Goal: Contribute content: Contribute content

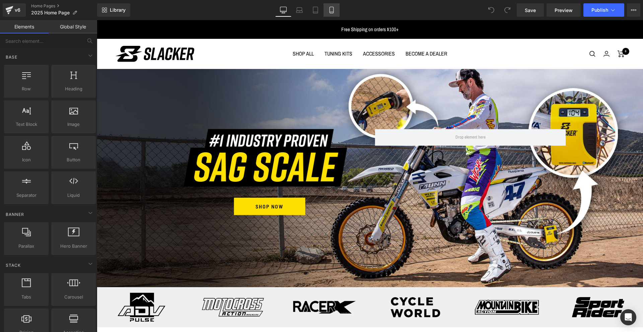
click at [332, 9] on icon at bounding box center [331, 10] width 7 height 7
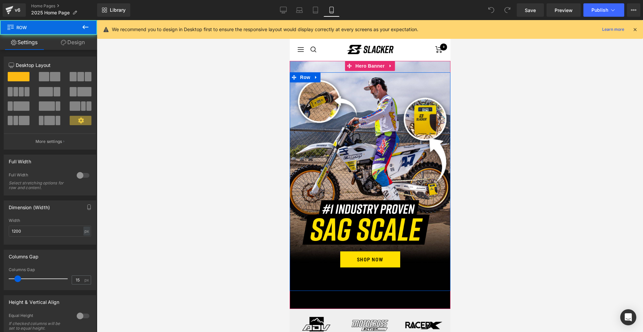
click at [428, 120] on div "Image SHOP NOW Button Row" at bounding box center [369, 181] width 161 height 219
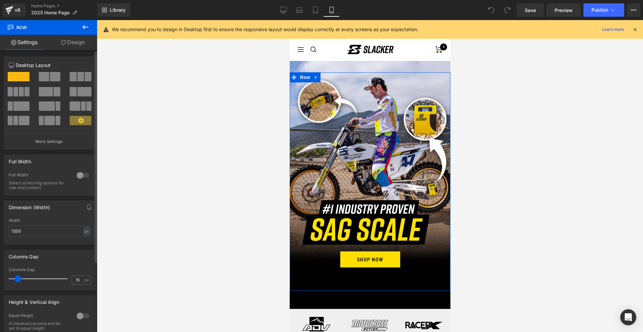
click at [48, 141] on p "More settings" at bounding box center [49, 142] width 27 height 6
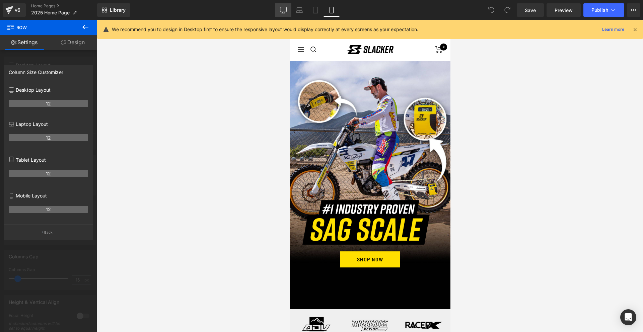
click at [283, 10] on icon at bounding box center [283, 10] width 7 height 7
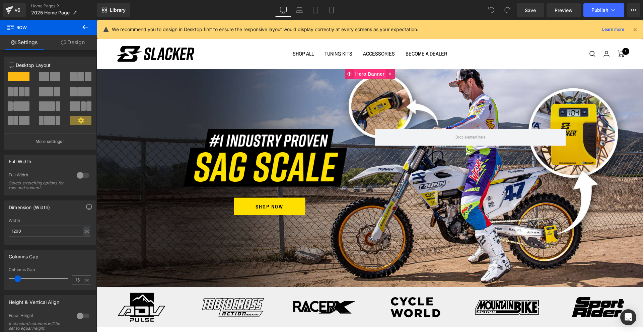
click at [370, 76] on span "Hero Banner" at bounding box center [370, 74] width 32 height 10
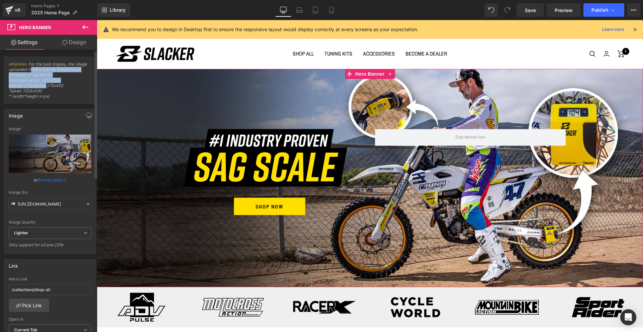
drag, startPoint x: 46, startPoint y: 87, endPoint x: 30, endPoint y: 72, distance: 21.8
click at [30, 72] on span "Attention : For the best display, the image uploaded in Hero banner should have…" at bounding box center [50, 83] width 82 height 42
drag, startPoint x: 33, startPoint y: 67, endPoint x: 35, endPoint y: 96, distance: 29.8
click at [35, 96] on span "Attention : For the best display, the image uploaded in Hero banner should have…" at bounding box center [50, 83] width 82 height 42
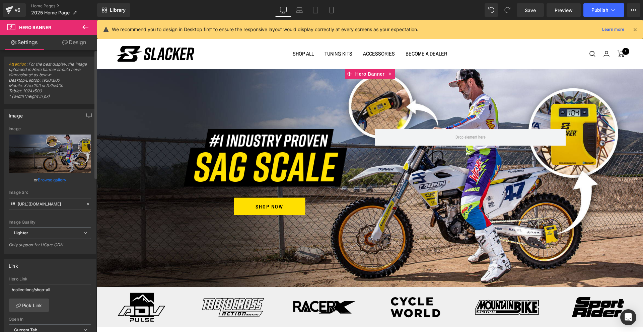
drag, startPoint x: 35, startPoint y: 96, endPoint x: 88, endPoint y: 98, distance: 53.3
click at [35, 96] on span "Attention : For the best display, the image uploaded in Hero banner should have…" at bounding box center [50, 83] width 82 height 42
click at [369, 73] on span "Hero Banner" at bounding box center [370, 74] width 32 height 10
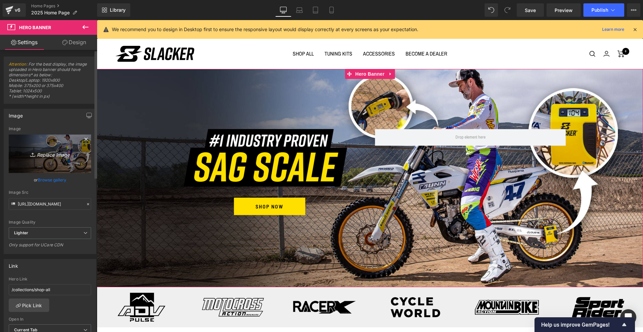
click at [84, 139] on icon at bounding box center [85, 139] width 3 height 3
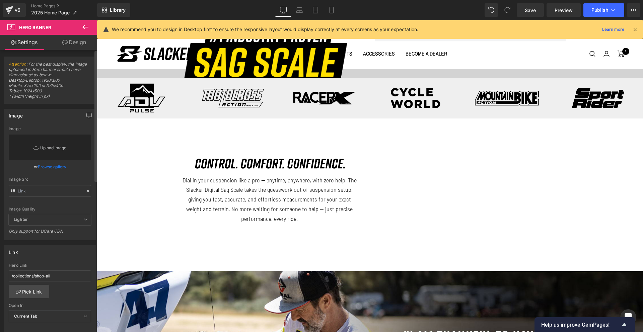
click at [51, 148] on link "Replace Image" at bounding box center [50, 147] width 82 height 25
type input "C:\fakepath\Slacker-Hompage-Header25_Desktop.jpg"
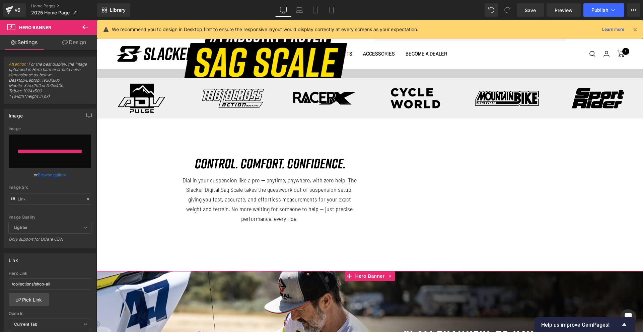
type input "[URL][DOMAIN_NAME]"
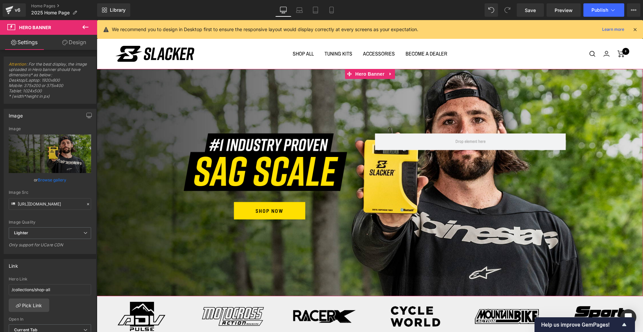
scroll to position [0, 0]
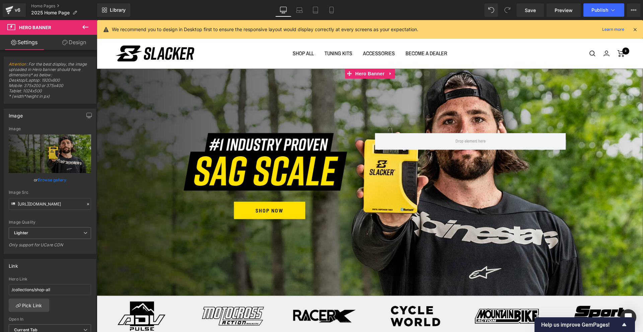
click at [495, 83] on div "Image SHOP NOW Button Row 36px" at bounding box center [370, 183] width 546 height 228
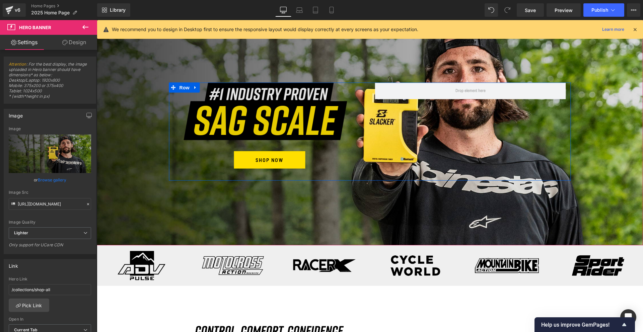
scroll to position [0, 0]
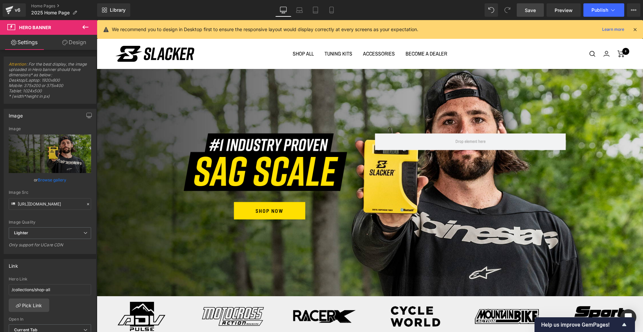
click at [532, 11] on span "Save" at bounding box center [530, 10] width 11 height 7
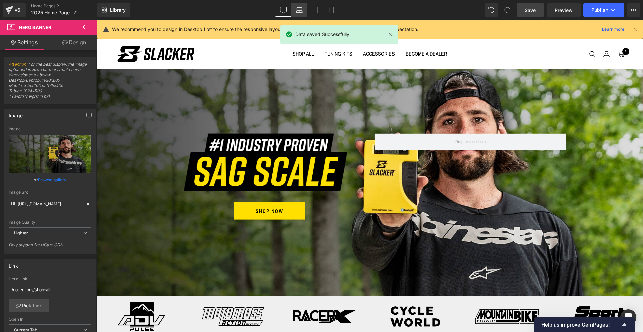
click at [293, 13] on link "Laptop" at bounding box center [299, 9] width 16 height 13
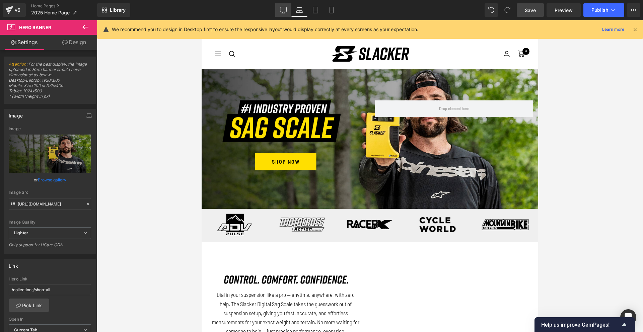
click at [283, 13] on icon at bounding box center [283, 10] width 7 height 7
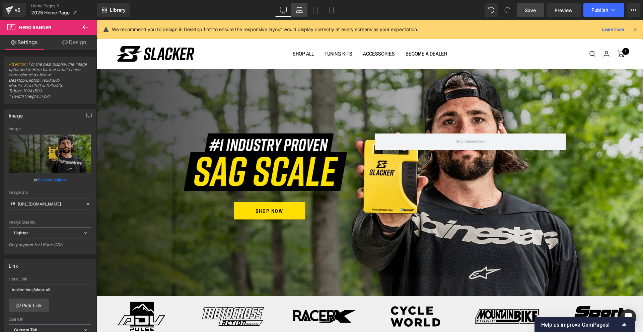
click at [298, 12] on icon at bounding box center [299, 12] width 6 height 2
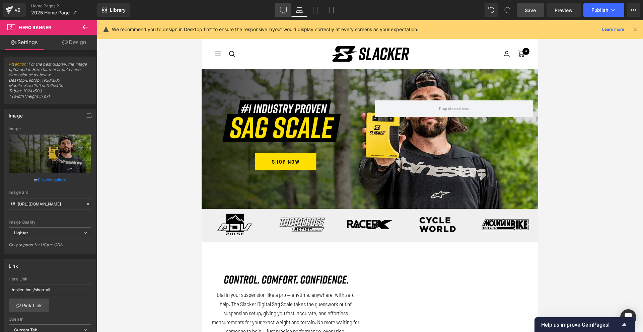
click at [284, 11] on icon at bounding box center [283, 10] width 7 height 7
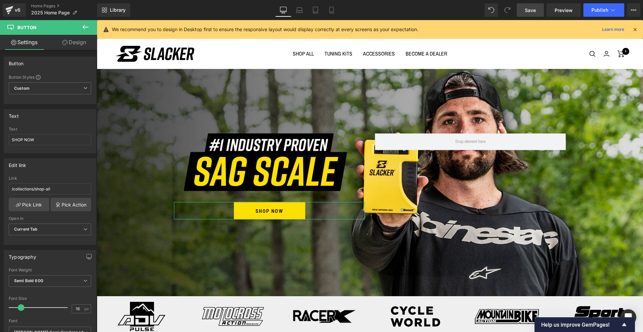
click at [78, 45] on link "Design" at bounding box center [74, 42] width 49 height 15
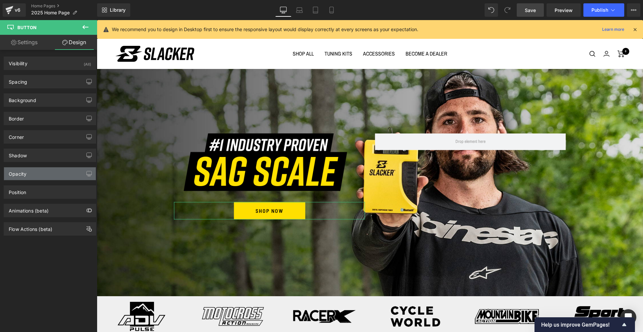
type input "none"
type input "0"
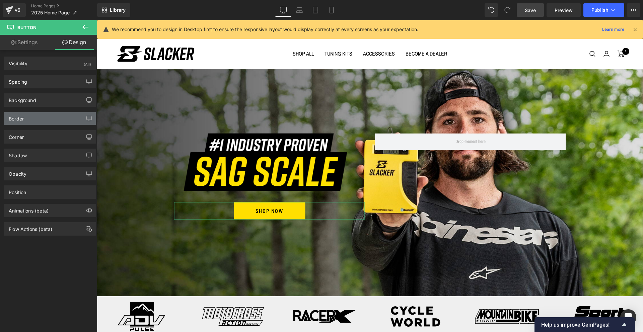
click at [37, 115] on div "Border" at bounding box center [50, 118] width 92 height 13
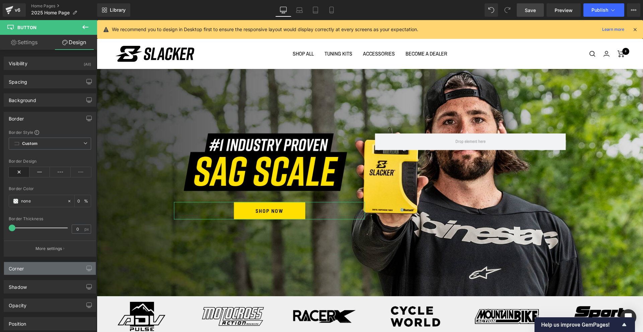
click at [41, 268] on div "Corner" at bounding box center [50, 268] width 92 height 13
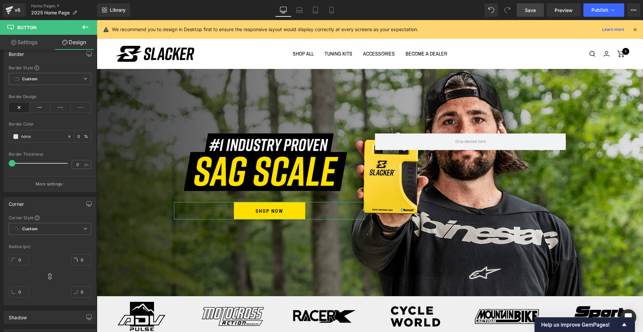
scroll to position [69, 0]
click at [20, 256] on input "0" at bounding box center [19, 255] width 20 height 11
type input "50"
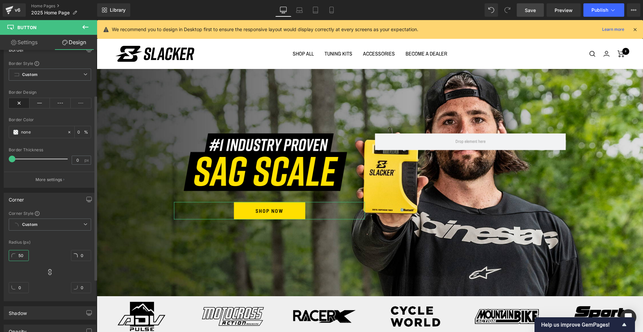
type input "50"
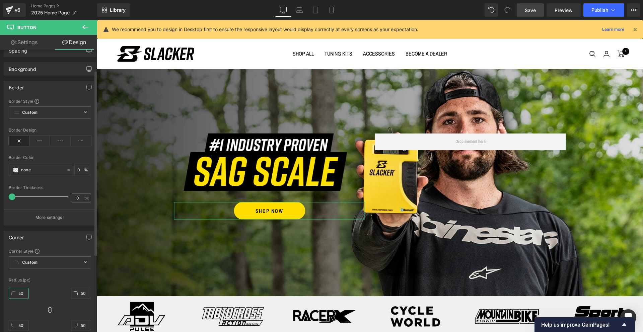
scroll to position [0, 0]
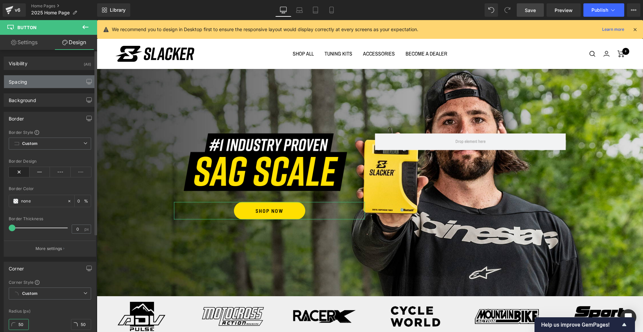
type input "50"
click at [32, 83] on div "Spacing" at bounding box center [50, 81] width 92 height 13
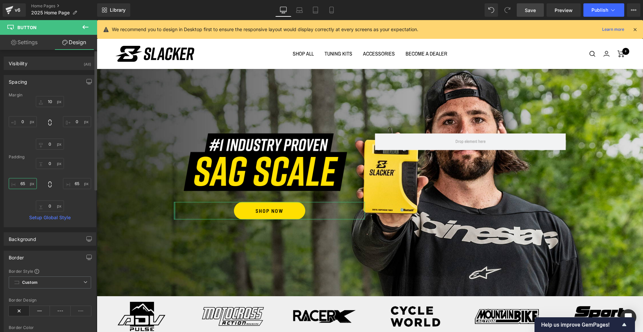
click at [25, 183] on input "65" at bounding box center [23, 183] width 28 height 11
type input "75"
click at [75, 186] on input "65" at bounding box center [77, 183] width 28 height 11
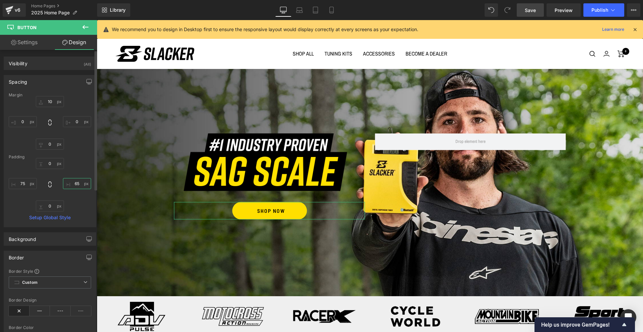
click at [75, 186] on input "65" at bounding box center [77, 183] width 28 height 11
type input "75"
click at [302, 12] on icon at bounding box center [299, 12] width 6 height 2
type input "10"
type input "0"
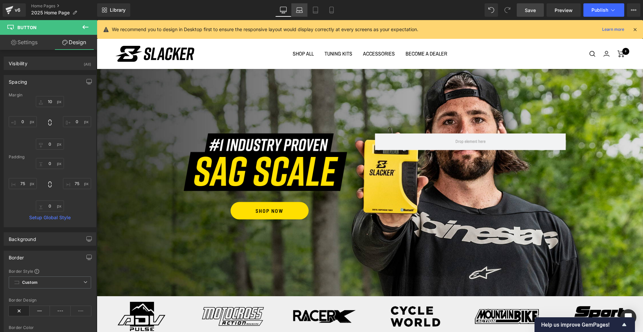
type input "0"
type input "50"
type input "0"
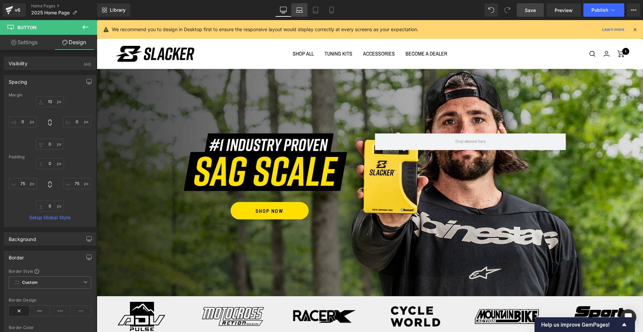
type input "50"
type input "0"
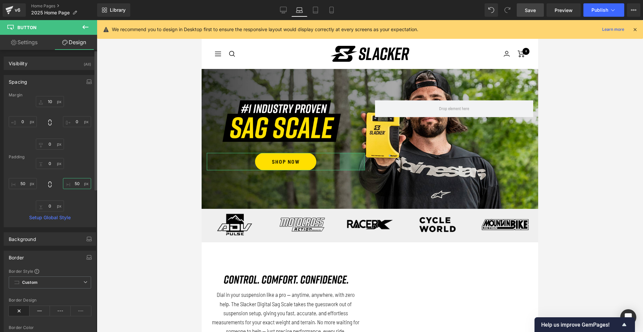
click at [75, 184] on input "50" at bounding box center [77, 183] width 28 height 11
type input "75"
click at [23, 185] on input "50" at bounding box center [23, 183] width 28 height 11
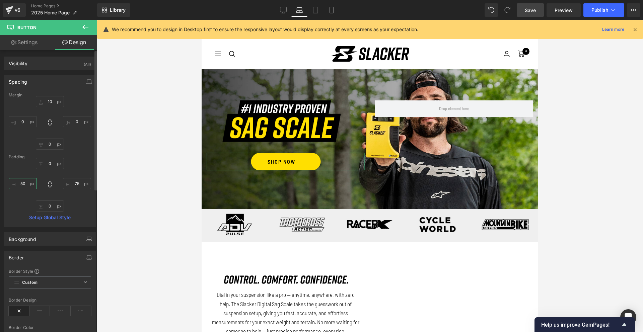
click at [23, 185] on input "50" at bounding box center [23, 183] width 28 height 11
type input "75"
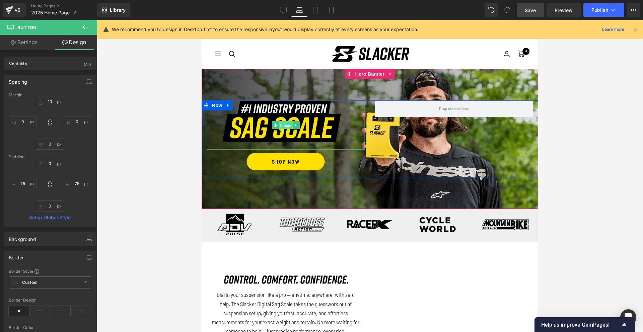
click at [288, 126] on span "Image" at bounding box center [286, 125] width 14 height 8
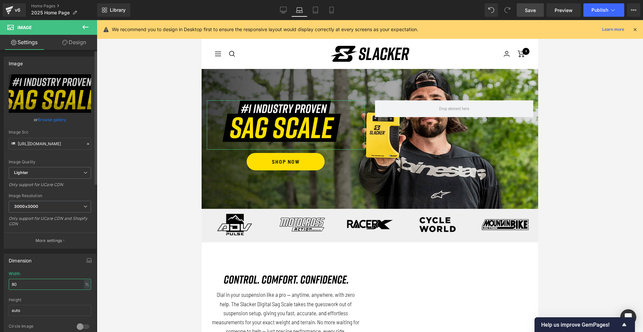
click at [37, 284] on input "80" at bounding box center [50, 284] width 82 height 11
type input "85"
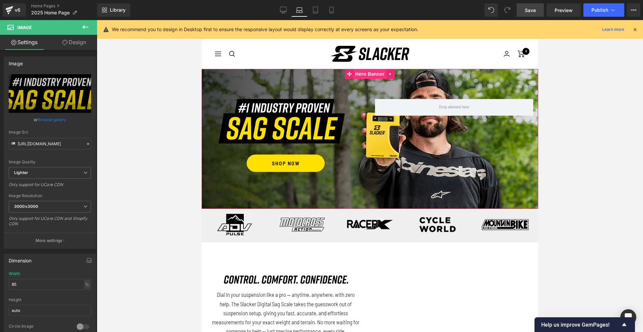
click at [366, 76] on span "Hero Banner" at bounding box center [370, 74] width 32 height 10
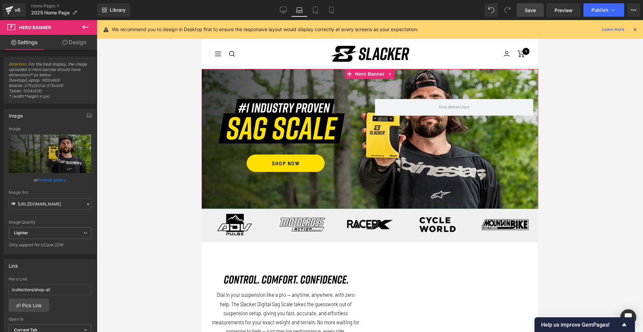
click at [76, 49] on link "Design" at bounding box center [74, 42] width 49 height 15
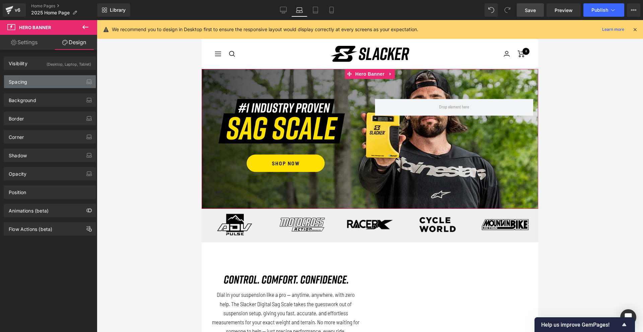
click at [45, 81] on div "Spacing" at bounding box center [50, 81] width 92 height 13
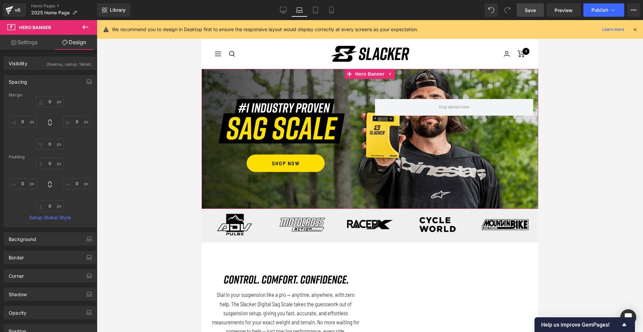
click at [31, 39] on link "Settings" at bounding box center [24, 42] width 49 height 15
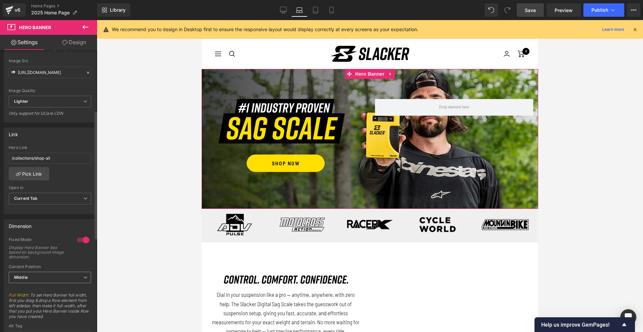
scroll to position [133, 0]
click at [287, 10] on icon at bounding box center [283, 9] width 6 height 5
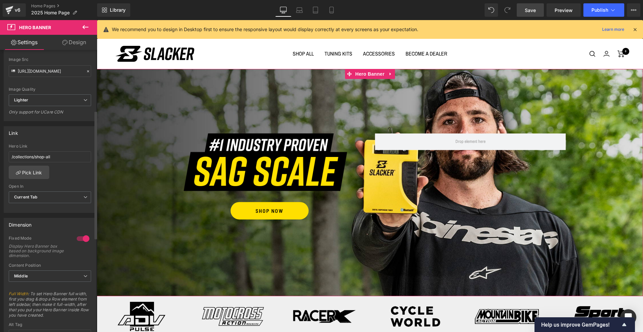
click at [79, 239] on div at bounding box center [83, 238] width 16 height 11
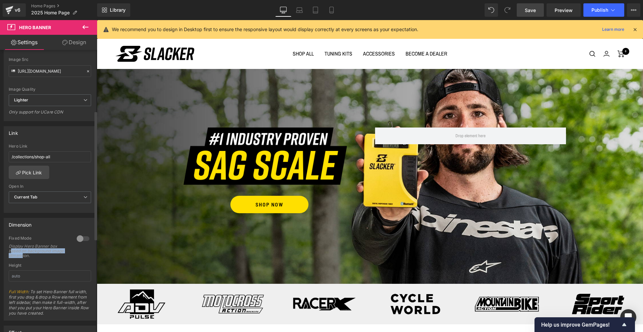
drag, startPoint x: 36, startPoint y: 255, endPoint x: 10, endPoint y: 251, distance: 26.1
click at [10, 251] on div "Display Hero Banner box based on background image dimension." at bounding box center [39, 251] width 60 height 14
click at [367, 72] on span "Hero Banner" at bounding box center [370, 74] width 32 height 10
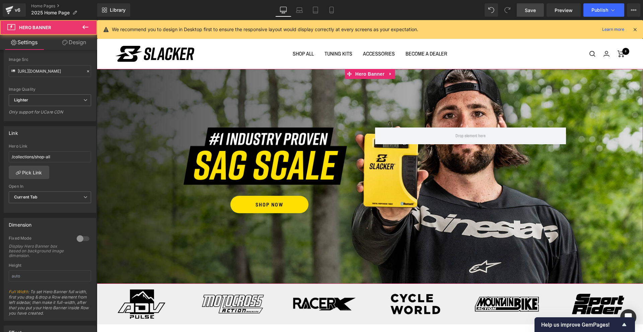
click at [74, 43] on link "Design" at bounding box center [74, 42] width 49 height 15
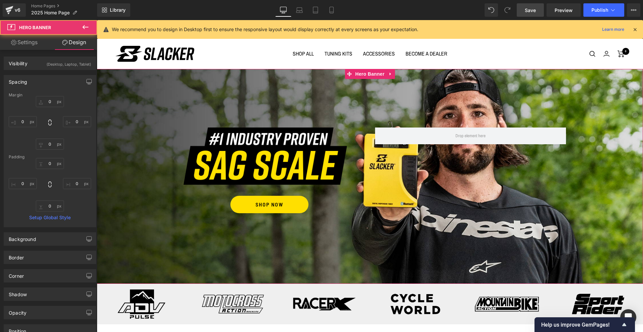
type input "0"
type input "175"
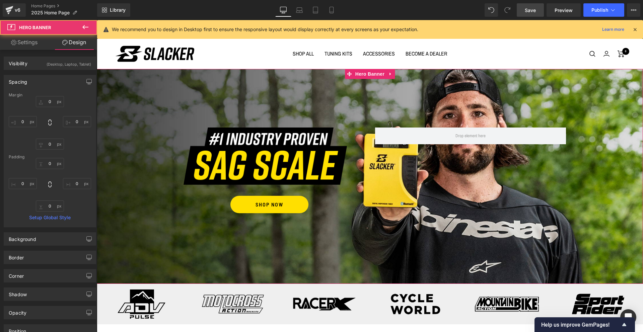
type input "0"
type input "175"
type input "0"
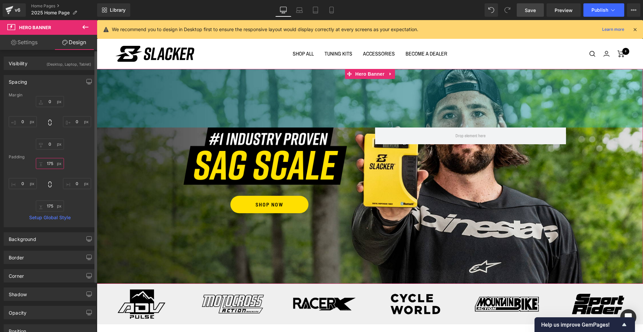
click at [47, 163] on input "175" at bounding box center [50, 163] width 28 height 11
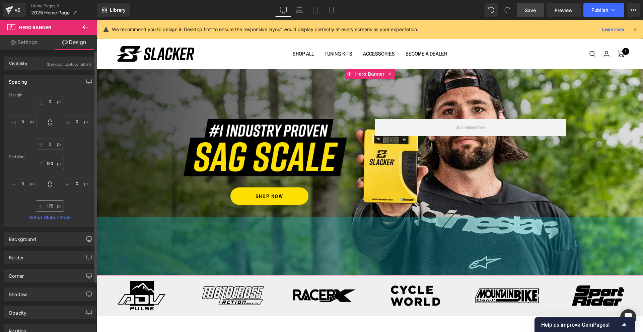
type input "150"
click at [47, 208] on input "175" at bounding box center [50, 206] width 28 height 11
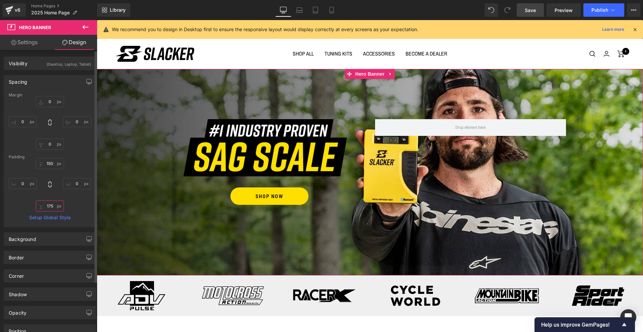
click at [47, 208] on input "175" at bounding box center [50, 206] width 28 height 11
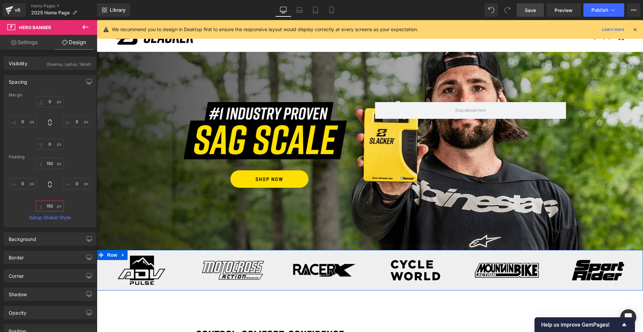
scroll to position [0, 0]
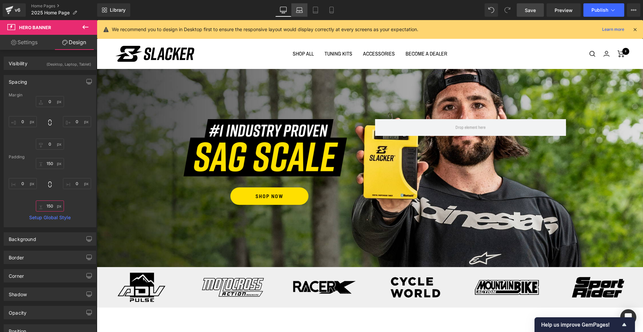
type input "150"
click at [302, 12] on icon at bounding box center [299, 10] width 7 height 7
type input "0"
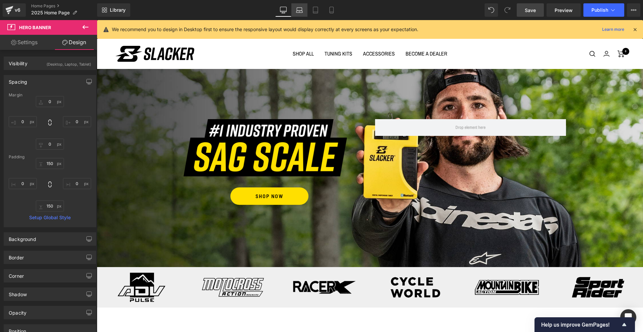
type input "0"
type input "175"
type input "0"
type input "175"
type input "0"
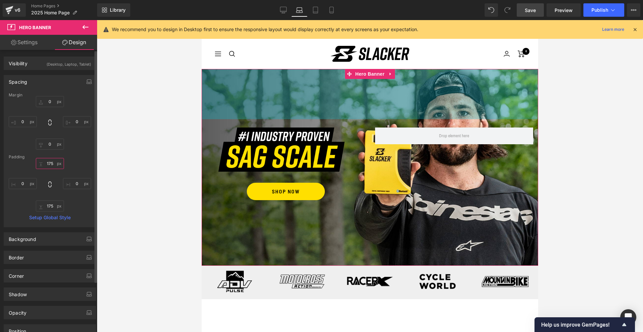
click at [46, 164] on input "175" at bounding box center [50, 163] width 28 height 11
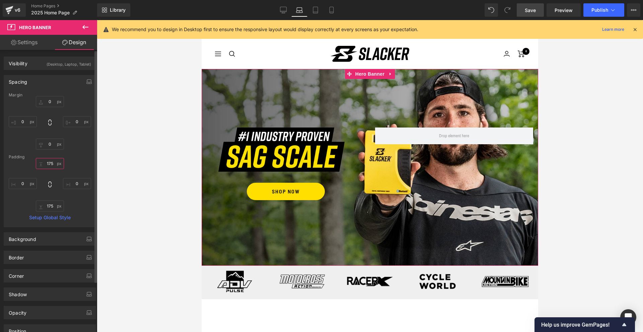
click at [46, 164] on input "175" at bounding box center [50, 163] width 28 height 11
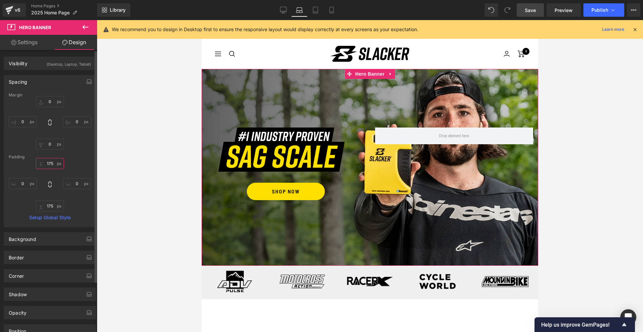
click at [46, 164] on input "175" at bounding box center [50, 163] width 28 height 11
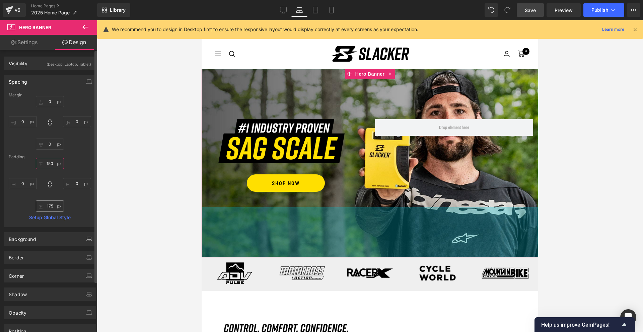
type input "150"
click at [49, 204] on input "175" at bounding box center [50, 206] width 28 height 11
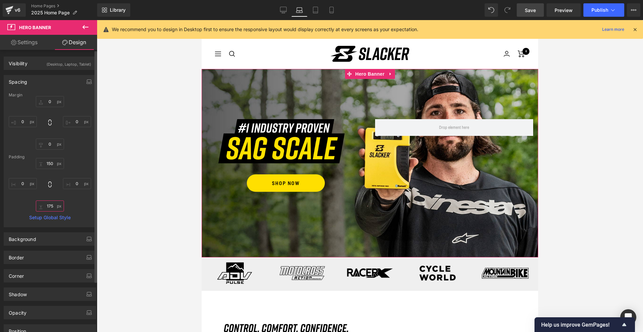
click at [49, 204] on input "175" at bounding box center [50, 206] width 28 height 11
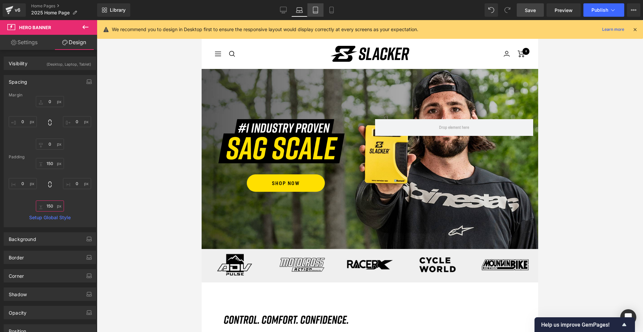
type input "150"
click at [317, 11] on icon at bounding box center [315, 10] width 7 height 7
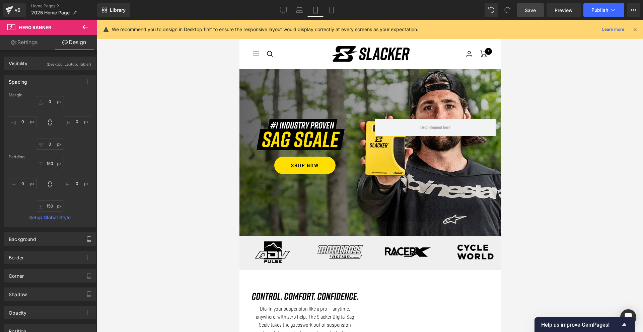
type input "0"
type input "150"
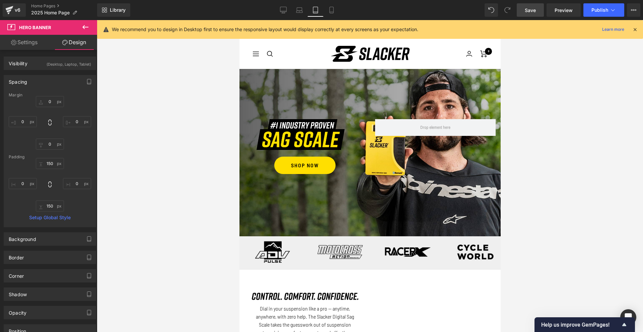
type input "0"
type input "150"
type input "0"
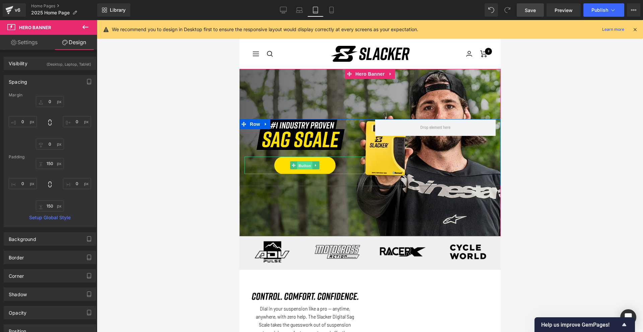
click at [305, 167] on span "Button" at bounding box center [304, 166] width 15 height 8
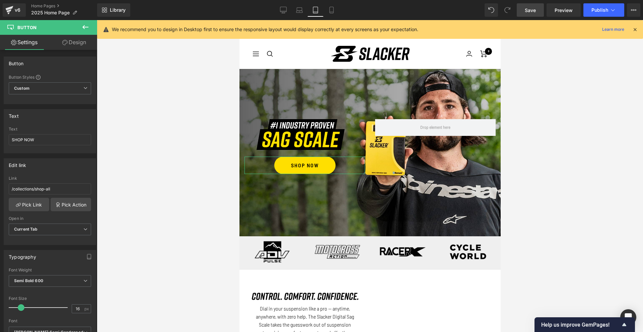
click at [76, 43] on link "Design" at bounding box center [74, 42] width 49 height 15
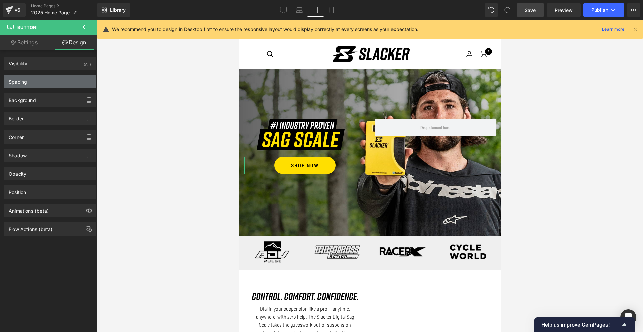
click at [44, 87] on div "Spacing" at bounding box center [50, 81] width 92 height 13
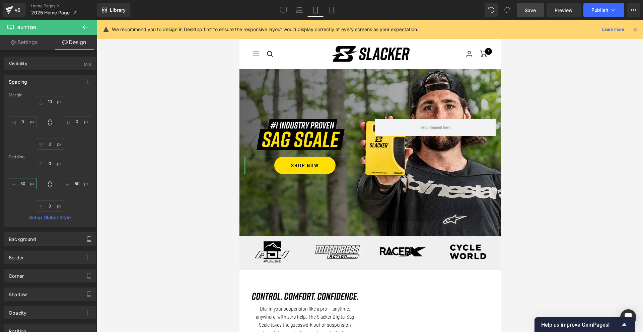
click at [23, 184] on input "50" at bounding box center [23, 183] width 28 height 11
type input "75"
click at [72, 184] on input "50" at bounding box center [77, 183] width 28 height 11
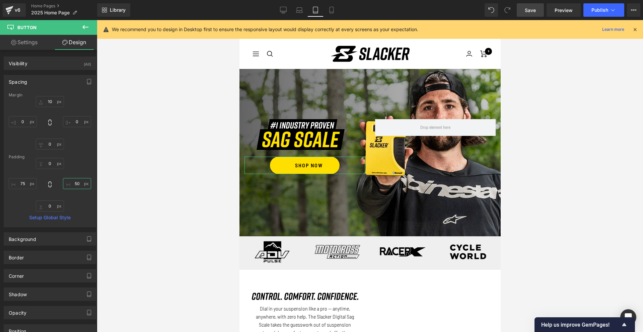
click at [72, 184] on input "50" at bounding box center [77, 183] width 28 height 11
type input "75"
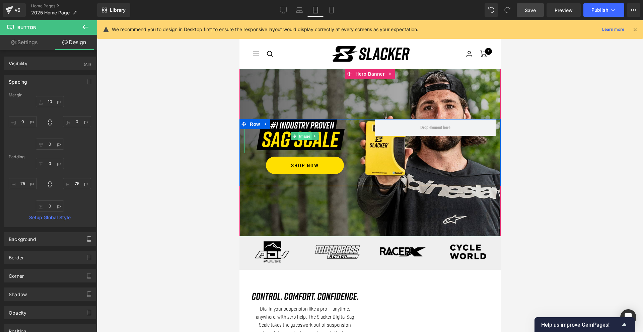
click at [303, 136] on span "Image" at bounding box center [304, 136] width 14 height 8
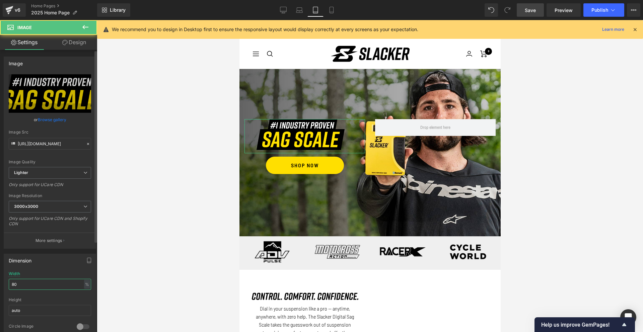
click at [29, 287] on input "80" at bounding box center [50, 284] width 82 height 11
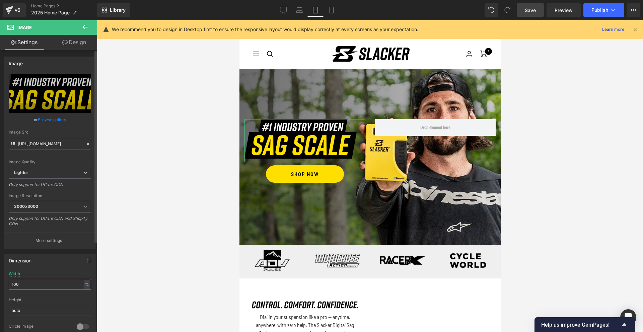
click at [17, 285] on input "100" at bounding box center [50, 284] width 82 height 11
type input "9"
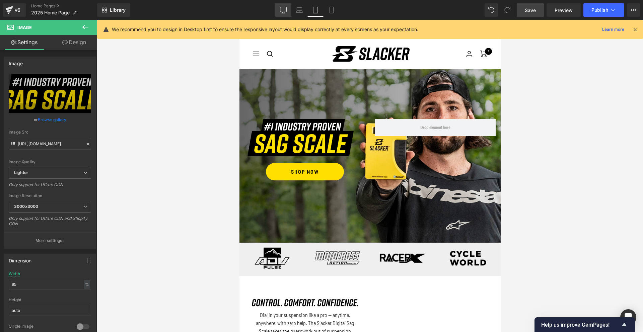
click at [280, 12] on icon at bounding box center [283, 10] width 7 height 7
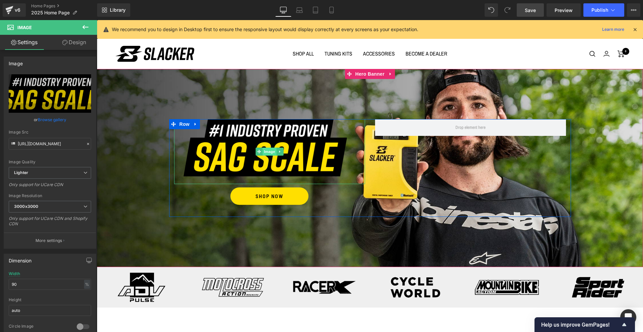
click at [267, 153] on span "Image" at bounding box center [270, 152] width 14 height 8
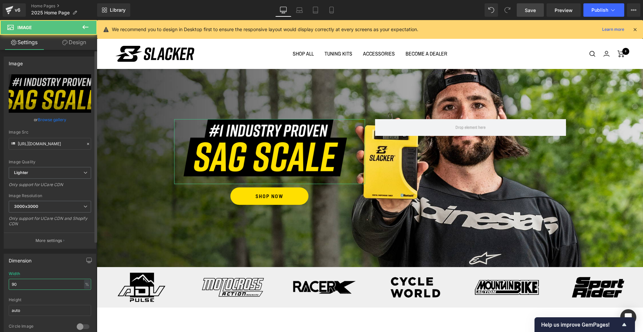
click at [47, 283] on input "90" at bounding box center [50, 284] width 82 height 11
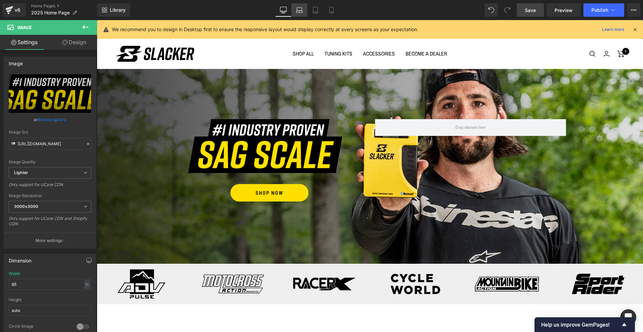
click at [297, 13] on icon at bounding box center [299, 10] width 7 height 7
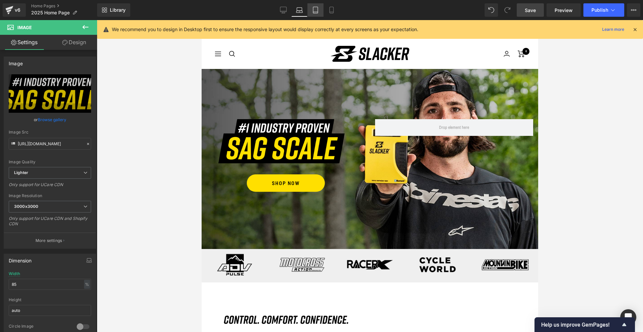
click at [315, 13] on link "Tablet" at bounding box center [315, 9] width 16 height 13
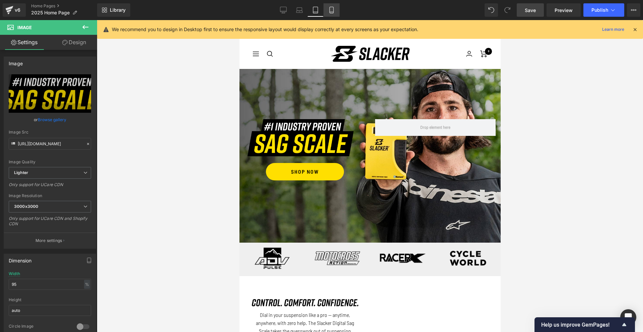
click at [332, 13] on link "Mobile" at bounding box center [332, 9] width 16 height 13
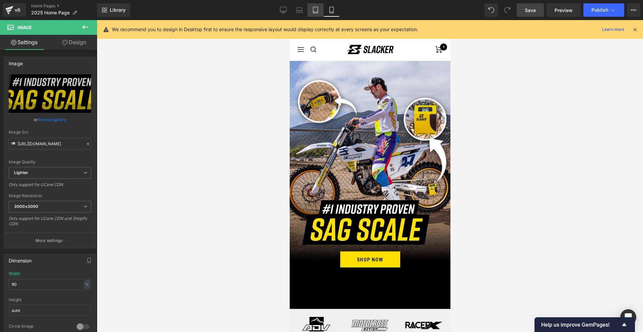
click at [316, 15] on link "Tablet" at bounding box center [315, 9] width 16 height 13
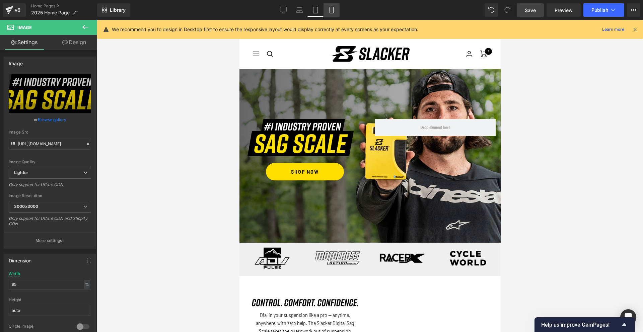
click at [333, 13] on icon at bounding box center [332, 10] width 4 height 6
type input "90"
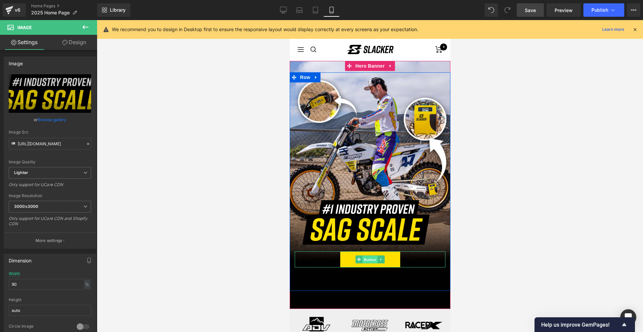
click at [373, 261] on span "Button" at bounding box center [369, 260] width 15 height 8
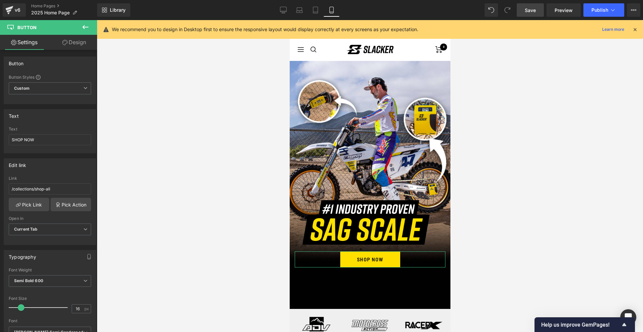
click at [77, 44] on link "Design" at bounding box center [74, 42] width 49 height 15
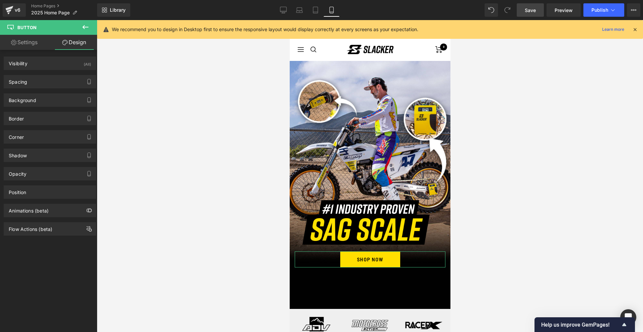
click at [37, 144] on div "Shadow Shadow Style Drop Shadow Outer Shadow #333333 Shadow Color #333333 100 %…" at bounding box center [50, 153] width 100 height 18
click at [38, 141] on div "Corner" at bounding box center [50, 137] width 92 height 13
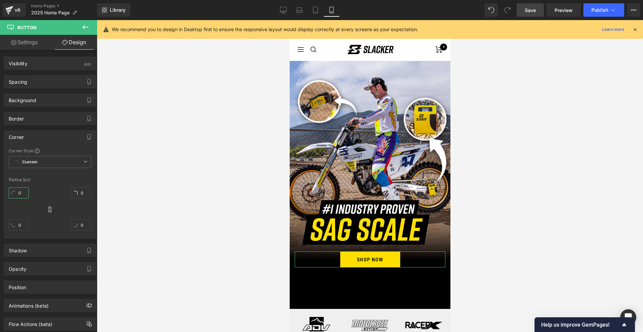
click at [14, 193] on input "0" at bounding box center [19, 193] width 20 height 11
type input "50"
type input "5"
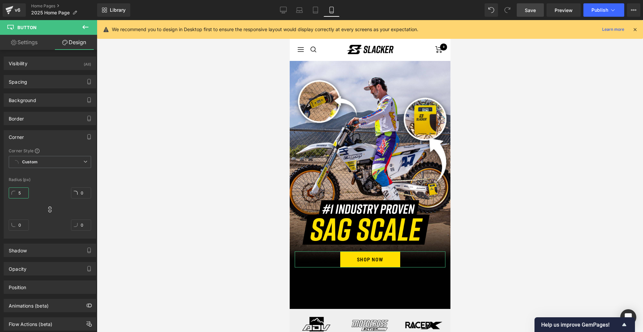
type input "5"
type input "509"
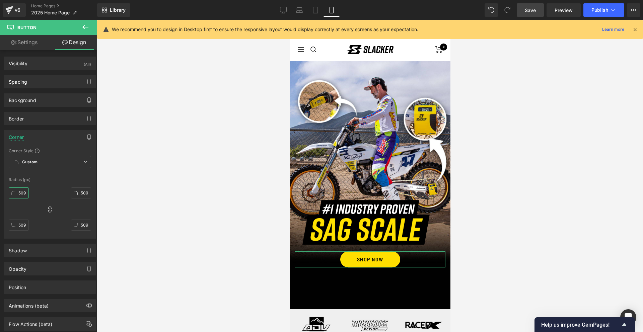
type input "50"
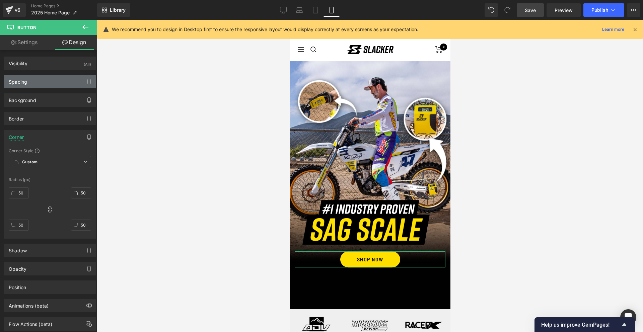
click at [39, 85] on div "Spacing" at bounding box center [50, 81] width 92 height 13
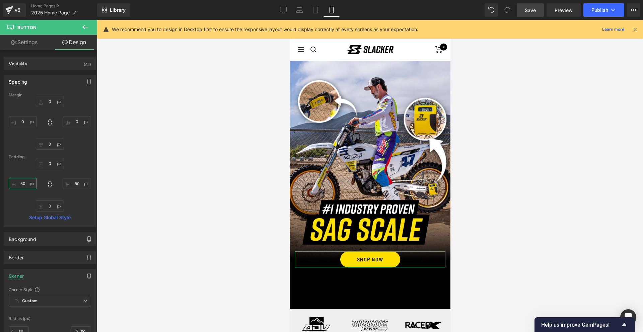
click at [28, 184] on input "50" at bounding box center [23, 183] width 28 height 11
click at [27, 184] on input "50" at bounding box center [23, 183] width 28 height 11
type input "75"
click at [78, 184] on input "50" at bounding box center [77, 183] width 28 height 11
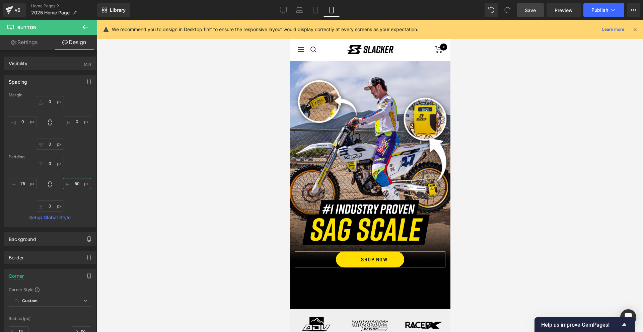
click at [78, 184] on input "50" at bounding box center [77, 183] width 28 height 11
type input "75"
click at [518, 158] on div at bounding box center [370, 176] width 546 height 312
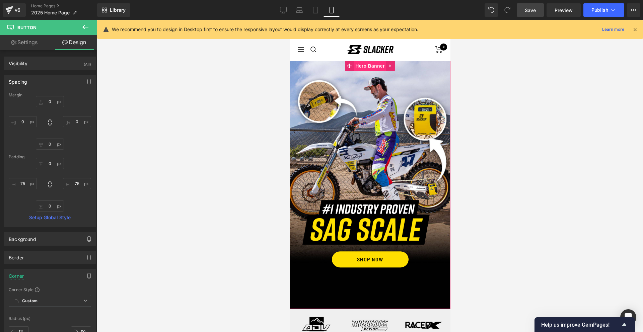
click at [366, 70] on span "Hero Banner" at bounding box center [369, 66] width 32 height 10
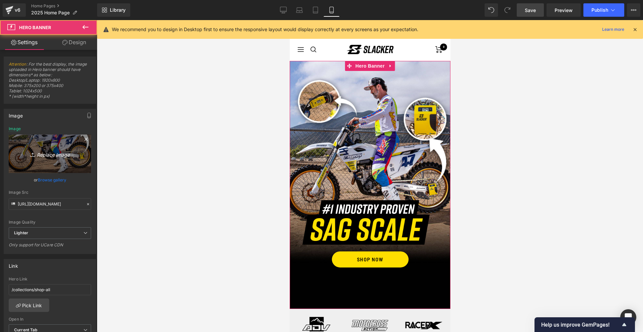
click at [68, 144] on link "Replace Image" at bounding box center [50, 154] width 82 height 39
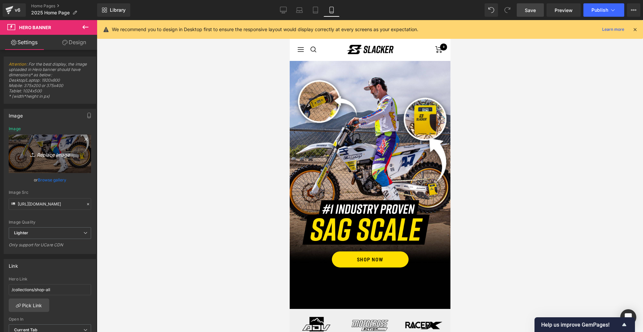
type input "C:\fakepath\Slacker-Hompage-Header25_Mobile.jpg"
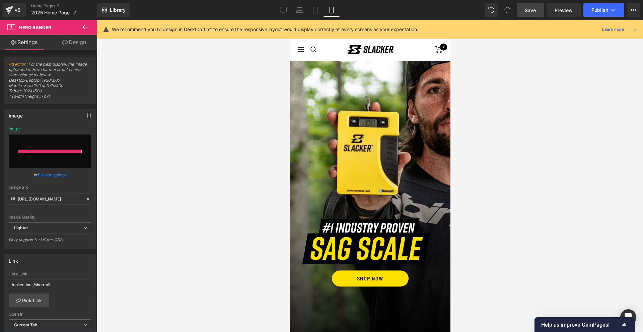
type input "[URL][DOMAIN_NAME]"
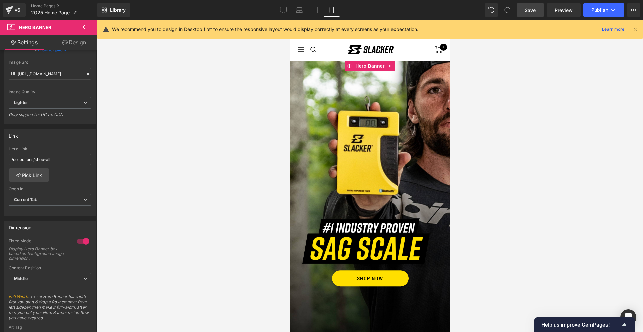
scroll to position [171, 0]
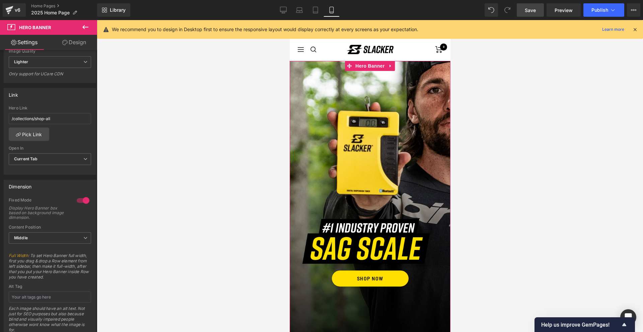
click at [85, 199] on div at bounding box center [83, 200] width 16 height 11
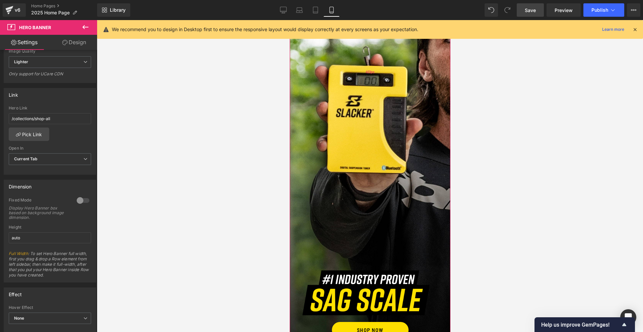
scroll to position [0, 0]
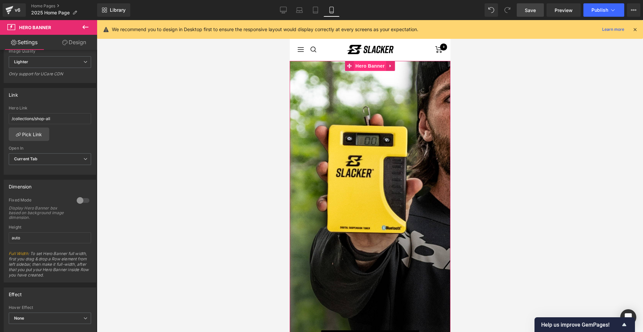
click at [368, 64] on span "Hero Banner" at bounding box center [369, 66] width 32 height 10
click at [77, 40] on link "Design" at bounding box center [74, 42] width 49 height 15
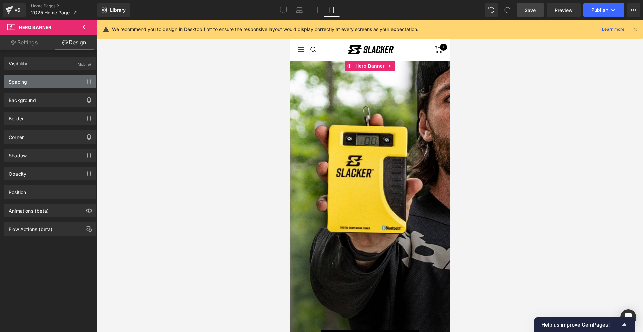
click at [47, 83] on div "Spacing" at bounding box center [50, 81] width 92 height 13
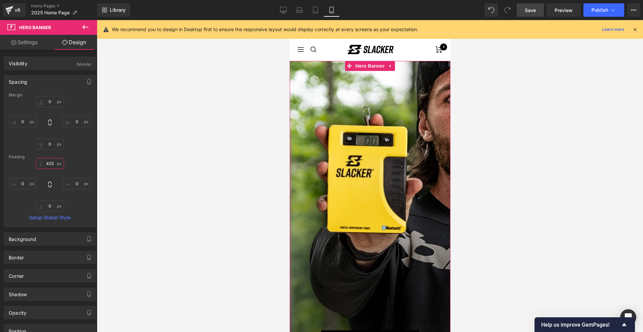
click at [46, 161] on input "423" at bounding box center [50, 163] width 28 height 11
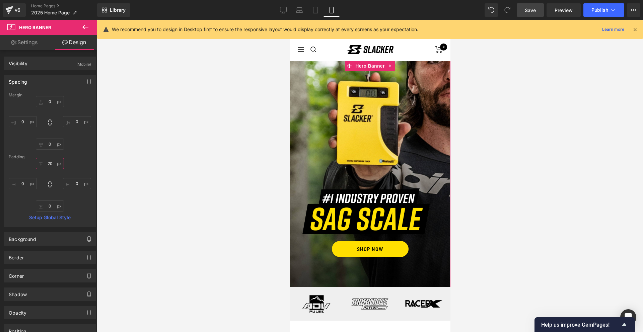
type input "200"
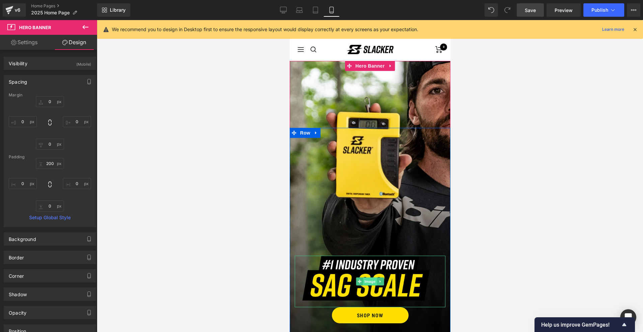
click at [367, 279] on span "Image" at bounding box center [370, 282] width 14 height 8
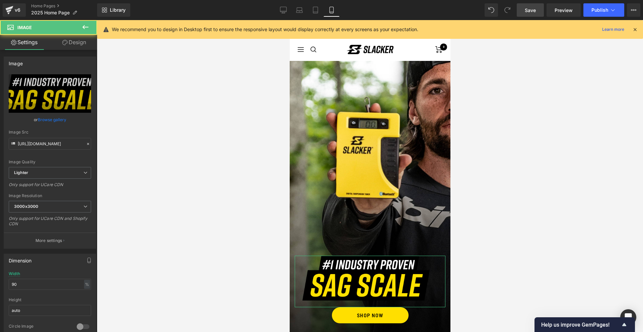
click at [81, 42] on link "Design" at bounding box center [74, 42] width 49 height 15
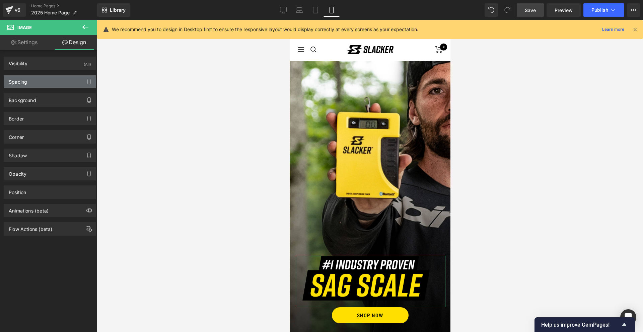
click at [53, 82] on div "Spacing" at bounding box center [50, 81] width 92 height 13
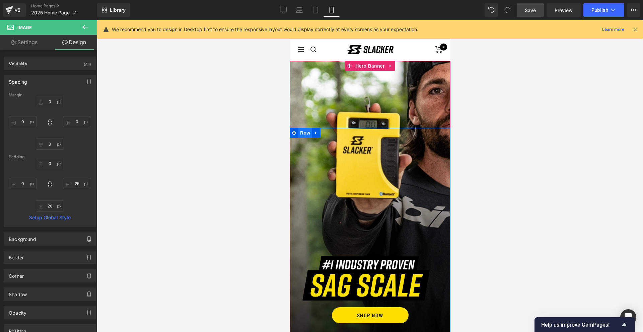
click at [307, 135] on span "Row" at bounding box center [304, 133] width 13 height 10
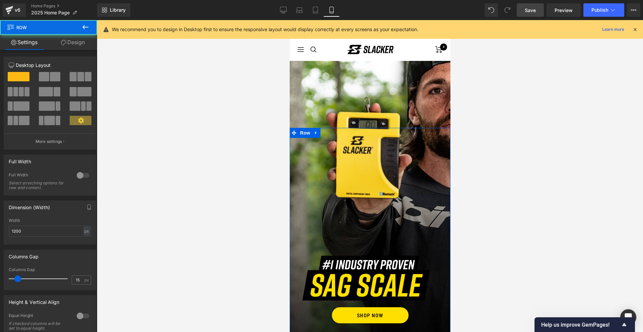
click at [80, 41] on link "Design" at bounding box center [73, 42] width 49 height 15
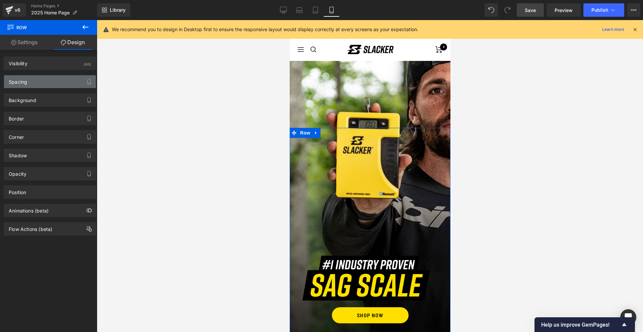
click at [58, 84] on div "Spacing" at bounding box center [50, 81] width 92 height 13
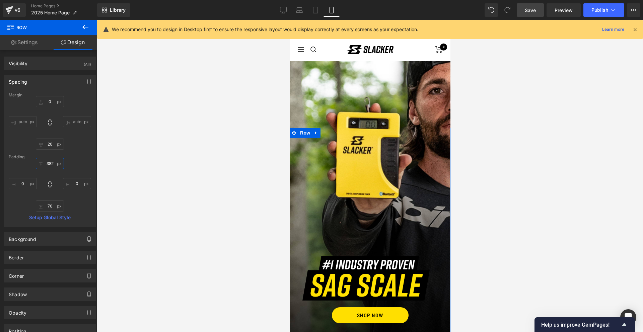
click at [46, 161] on input "382" at bounding box center [50, 163] width 28 height 11
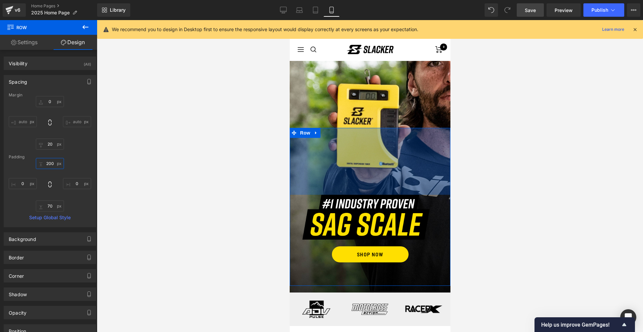
click at [49, 164] on input "200" at bounding box center [50, 163] width 28 height 11
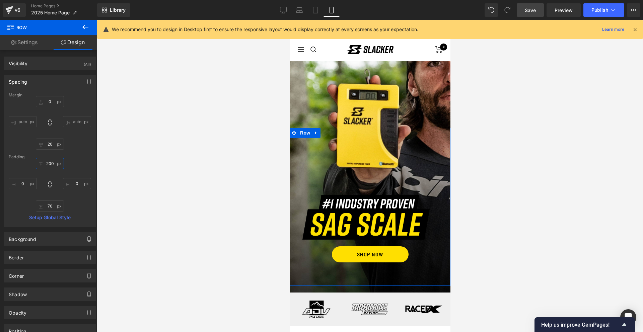
click at [49, 164] on input "200" at bounding box center [50, 163] width 28 height 11
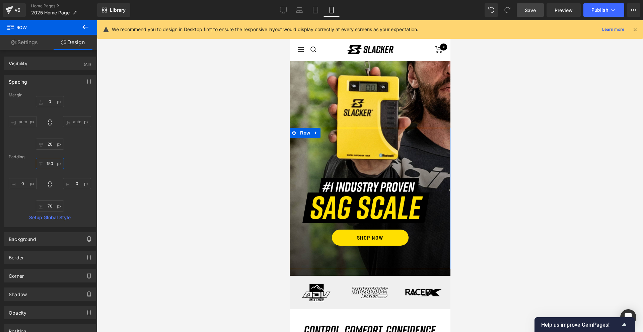
click at [49, 164] on input "150" at bounding box center [50, 163] width 28 height 11
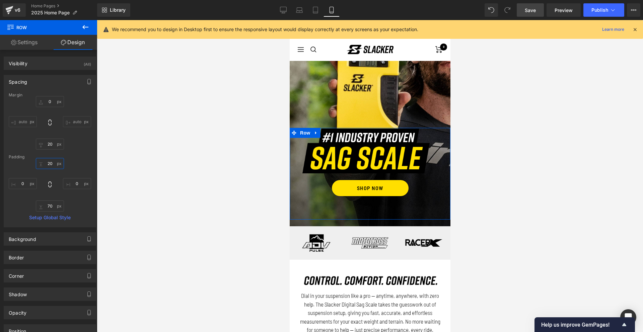
type input "200"
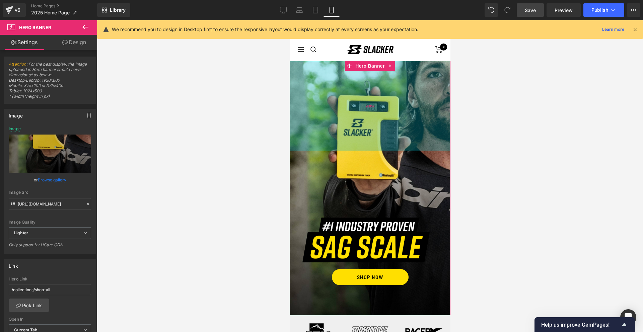
drag, startPoint x: 373, startPoint y: 76, endPoint x: 371, endPoint y: 98, distance: 22.8
click at [371, 98] on div "268px" at bounding box center [369, 106] width 161 height 90
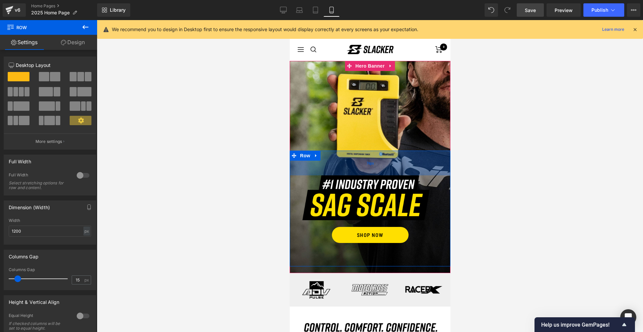
drag, startPoint x: 373, startPoint y: 197, endPoint x: 374, endPoint y: 155, distance: 42.2
click at [374, 155] on div "74px" at bounding box center [369, 163] width 161 height 25
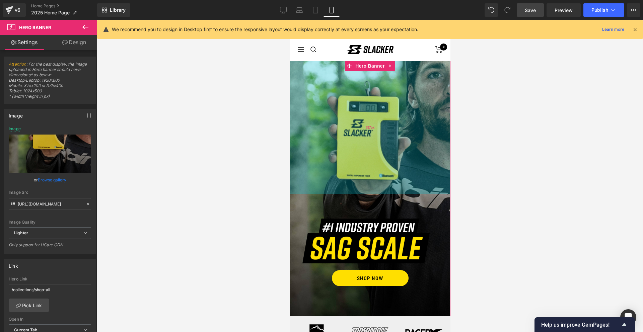
drag, startPoint x: 412, startPoint y: 109, endPoint x: 405, endPoint y: 152, distance: 43.7
click at [405, 152] on div "397px" at bounding box center [369, 127] width 161 height 133
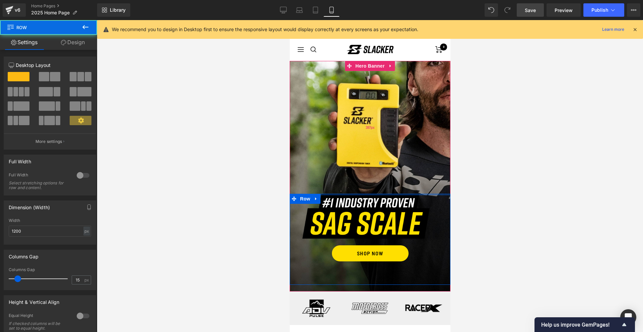
drag, startPoint x: 368, startPoint y: 210, endPoint x: 372, endPoint y: 152, distance: 58.7
click at [372, 152] on div "Image SHOP NOW Button Row Hero Banner 397px" at bounding box center [369, 176] width 161 height 231
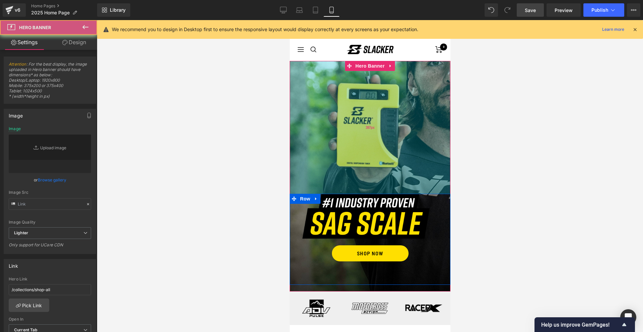
type input "[URL][DOMAIN_NAME]"
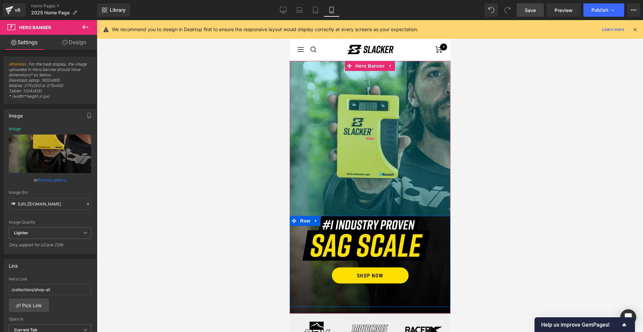
drag, startPoint x: 431, startPoint y: 107, endPoint x: 422, endPoint y: 129, distance: 23.8
click at [422, 129] on div "463px" at bounding box center [369, 138] width 161 height 155
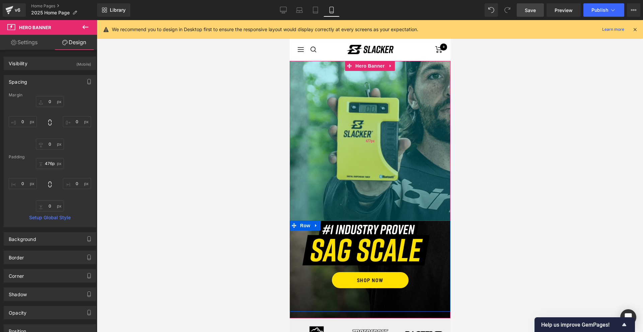
type input "475px"
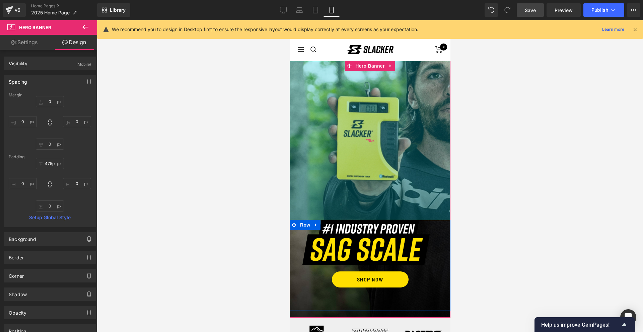
drag, startPoint x: 422, startPoint y: 129, endPoint x: 421, endPoint y: 133, distance: 4.1
click at [421, 133] on div "475px" at bounding box center [369, 140] width 161 height 159
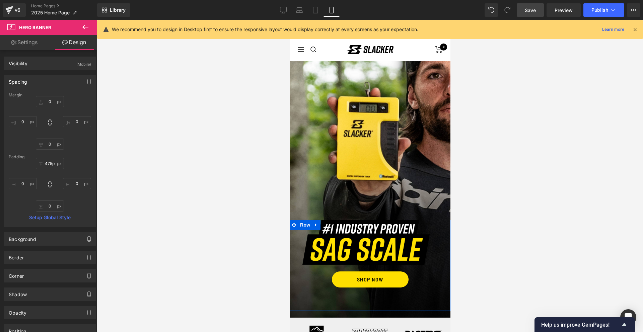
click at [561, 132] on div at bounding box center [370, 176] width 546 height 312
click at [305, 225] on span "Row" at bounding box center [304, 225] width 13 height 10
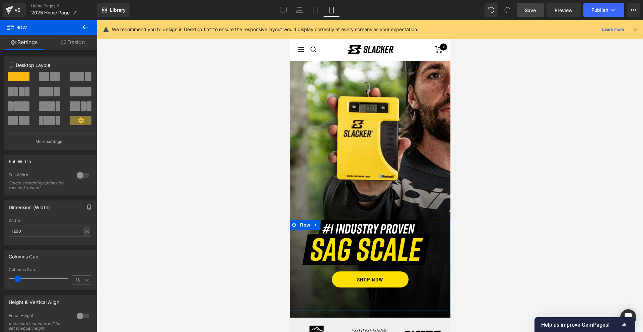
click at [73, 42] on link "Design" at bounding box center [73, 42] width 49 height 15
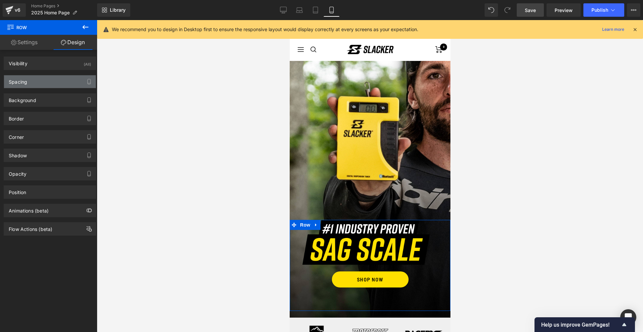
click at [37, 85] on div "Spacing" at bounding box center [50, 81] width 92 height 13
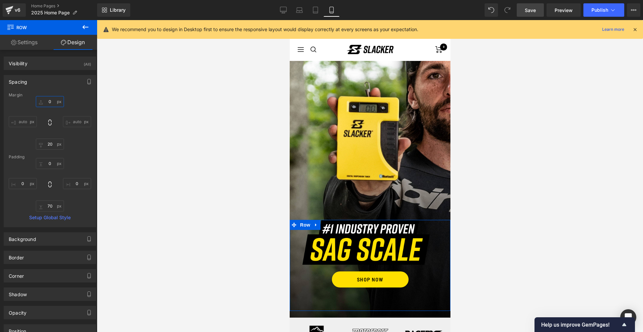
click at [45, 100] on input "0" at bounding box center [50, 101] width 28 height 11
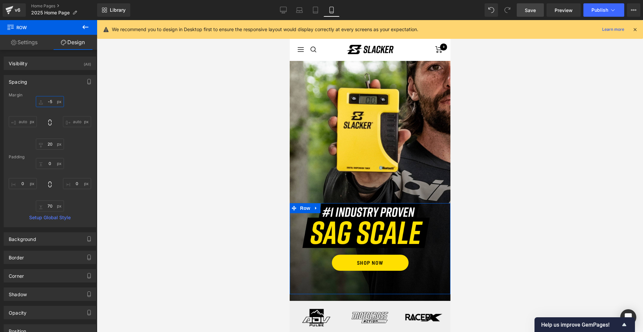
type input "-"
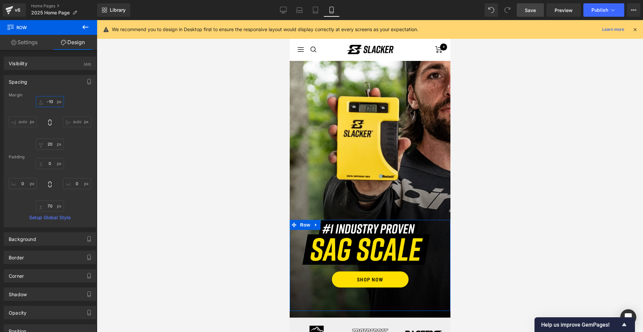
type input "-100"
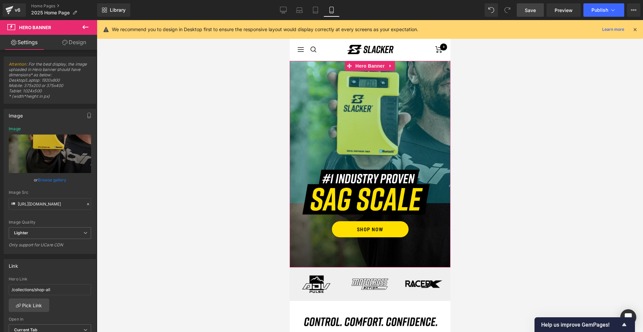
drag, startPoint x: 400, startPoint y: 77, endPoint x: 399, endPoint y: 60, distance: 16.8
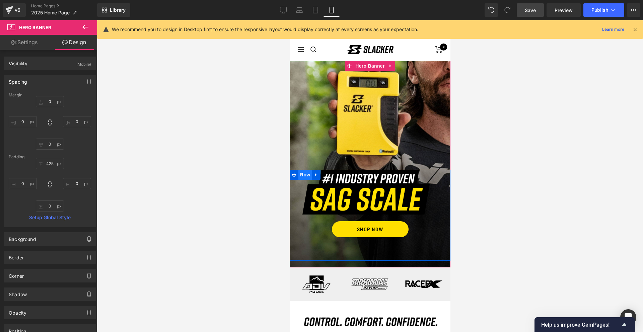
click at [307, 175] on span "Row" at bounding box center [304, 175] width 13 height 10
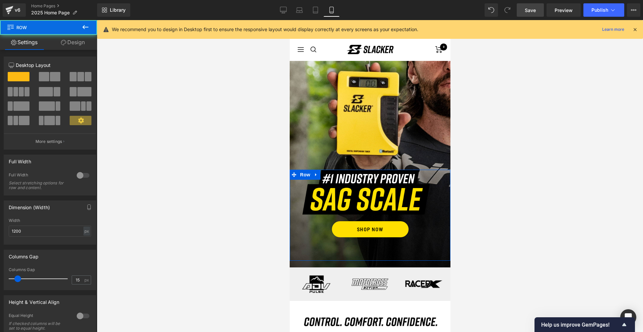
click at [71, 43] on link "Design" at bounding box center [73, 42] width 49 height 15
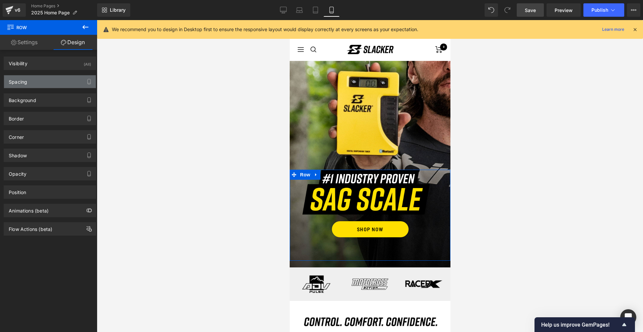
click at [43, 79] on div "Spacing" at bounding box center [50, 81] width 92 height 13
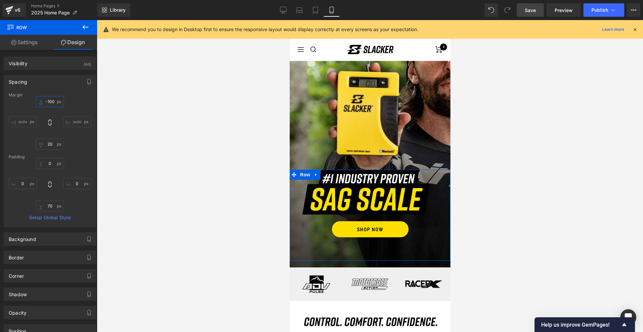
click at [51, 101] on input "-100" at bounding box center [50, 101] width 28 height 11
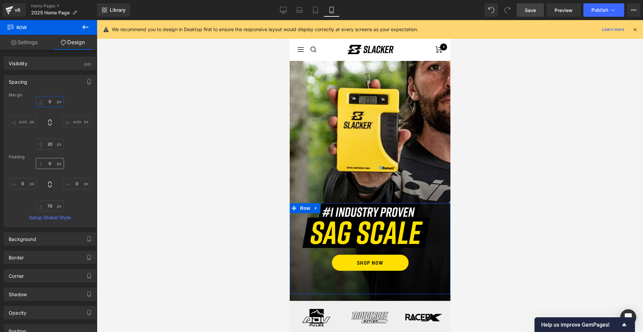
type input "0"
click at [47, 167] on input "0" at bounding box center [50, 163] width 28 height 11
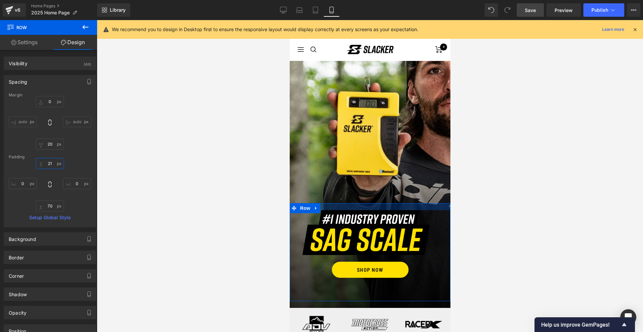
click at [49, 163] on input "21" at bounding box center [50, 163] width 28 height 11
type input "0"
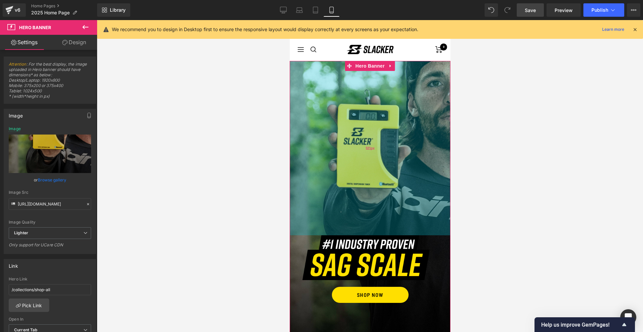
drag, startPoint x: 402, startPoint y: 83, endPoint x: 398, endPoint y: 115, distance: 32.4
click at [398, 115] on div "521px" at bounding box center [369, 148] width 161 height 175
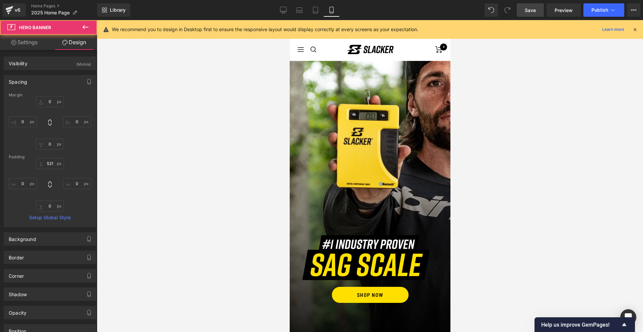
click at [560, 143] on div at bounding box center [370, 176] width 546 height 312
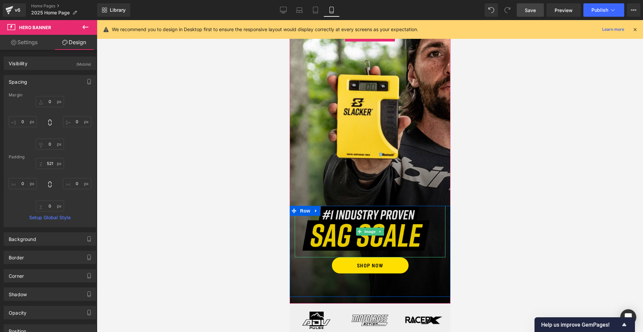
scroll to position [48, 0]
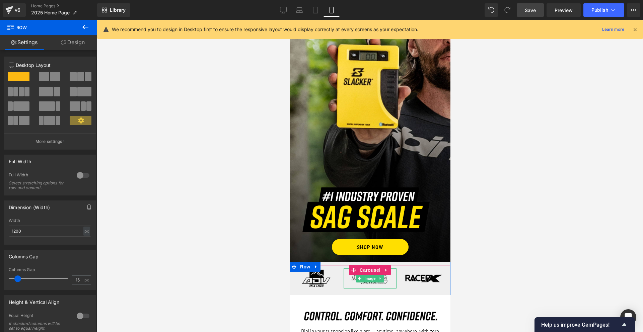
drag, startPoint x: 351, startPoint y: 270, endPoint x: 348, endPoint y: 274, distance: 5.2
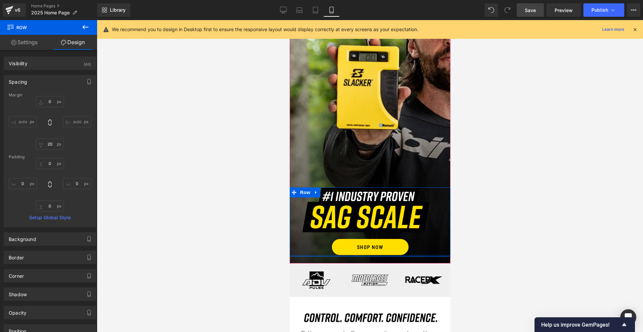
click at [309, 256] on div at bounding box center [369, 256] width 161 height 2
click at [344, 261] on span "Image SHOP NOW Button Row" at bounding box center [369, 226] width 161 height 76
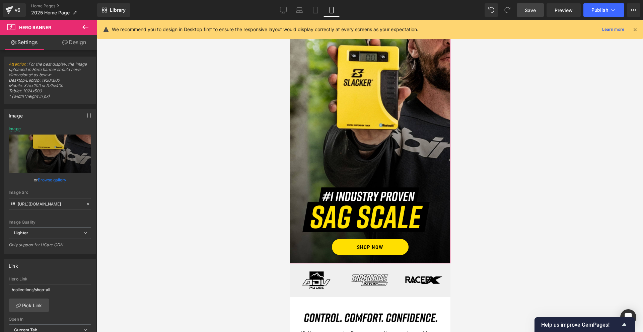
click at [80, 38] on link "Design" at bounding box center [74, 42] width 49 height 15
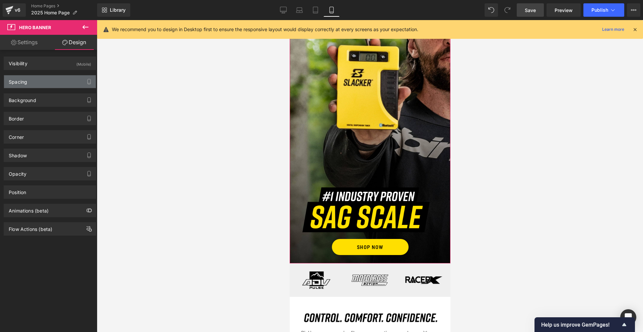
click at [49, 82] on div "Spacing" at bounding box center [50, 81] width 92 height 13
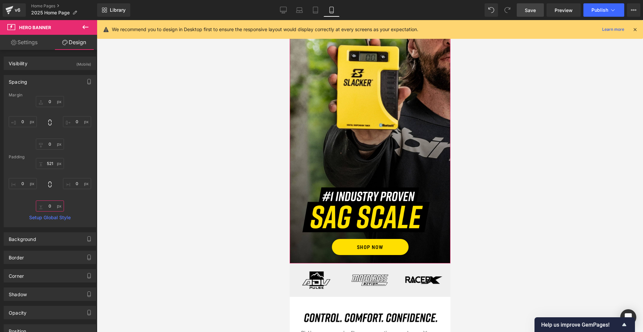
click at [50, 205] on input "0" at bounding box center [50, 206] width 28 height 11
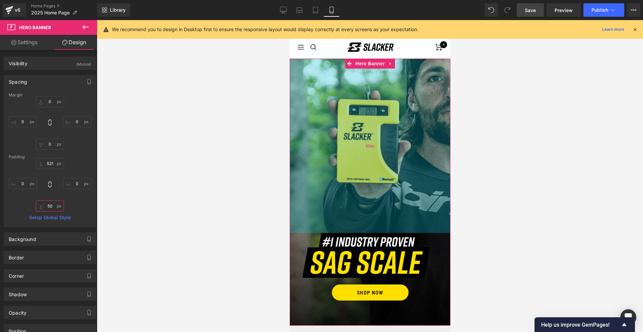
scroll to position [0, 0]
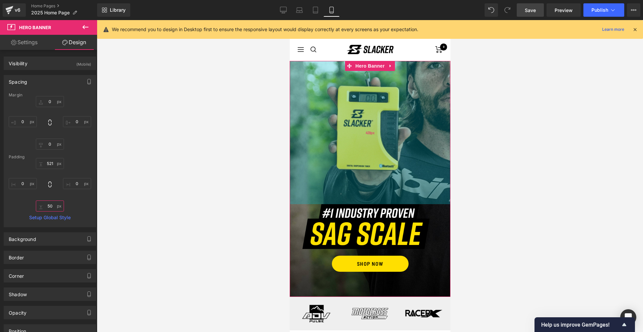
drag, startPoint x: 372, startPoint y: 222, endPoint x: 369, endPoint y: 191, distance: 31.3
click at [369, 191] on div "428px" at bounding box center [369, 132] width 161 height 143
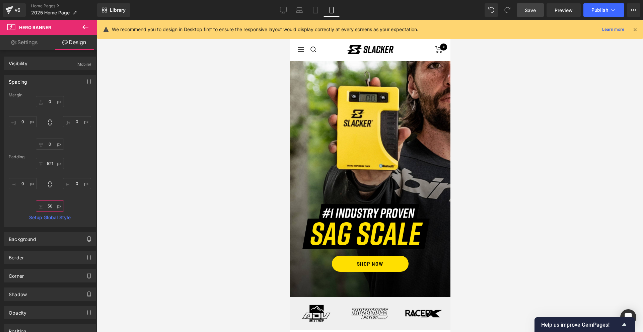
type input "50"
click at [522, 168] on div at bounding box center [370, 176] width 546 height 312
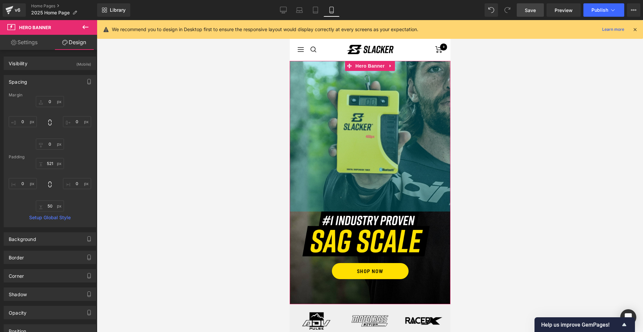
drag, startPoint x: 369, startPoint y: 188, endPoint x: 369, endPoint y: 195, distance: 6.4
click at [369, 195] on div "450px" at bounding box center [369, 136] width 161 height 151
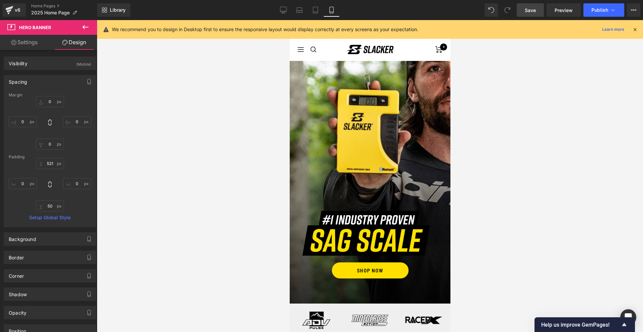
click at [506, 177] on div at bounding box center [370, 176] width 546 height 312
click at [524, 208] on div at bounding box center [370, 176] width 546 height 312
click at [529, 11] on span "Save" at bounding box center [530, 10] width 11 height 7
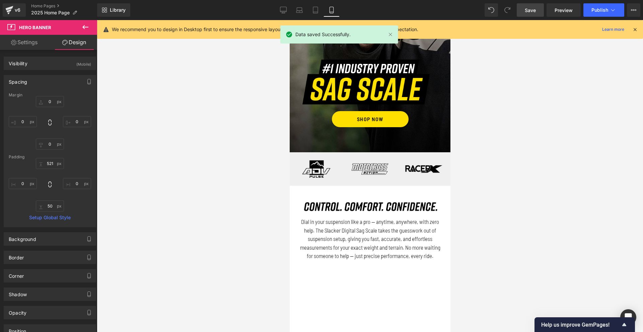
scroll to position [24, 0]
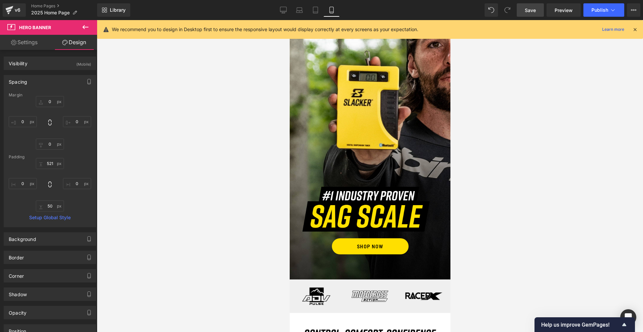
click at [522, 8] on link "Save" at bounding box center [530, 9] width 27 height 13
click at [600, 10] on span "Publish" at bounding box center [600, 9] width 17 height 5
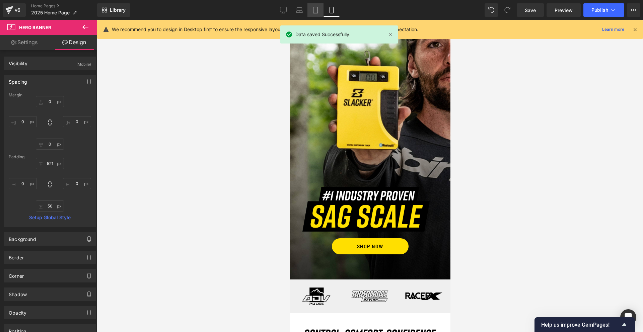
click at [308, 9] on link "Tablet" at bounding box center [315, 9] width 16 height 13
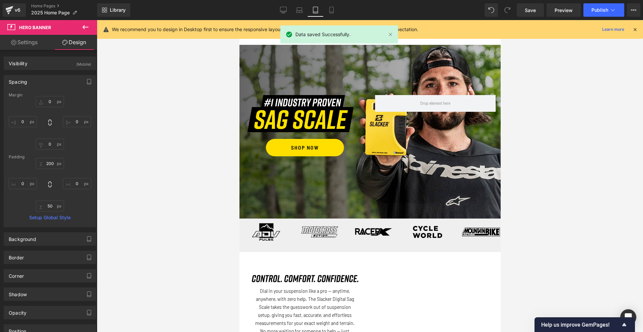
scroll to position [0, 0]
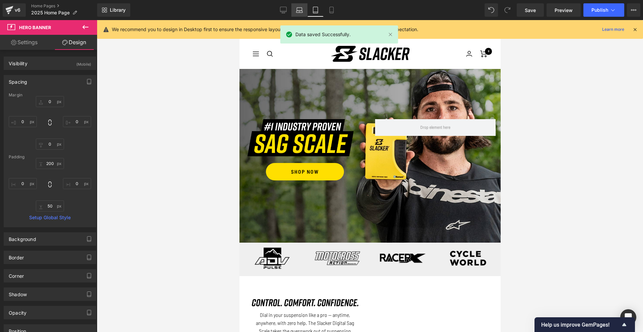
click at [297, 10] on icon at bounding box center [299, 9] width 5 height 3
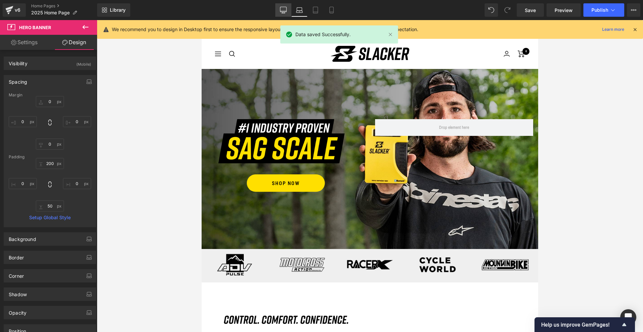
click at [281, 11] on icon at bounding box center [283, 11] width 6 height 0
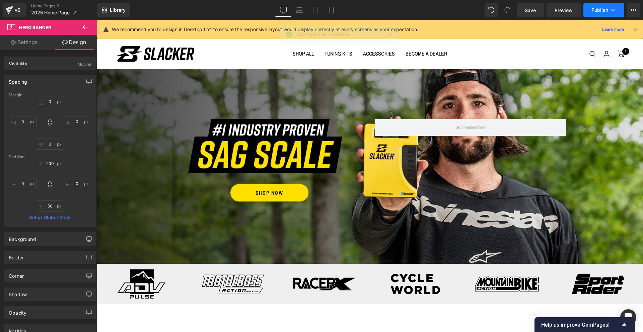
click at [605, 13] on button "Publish" at bounding box center [603, 9] width 41 height 13
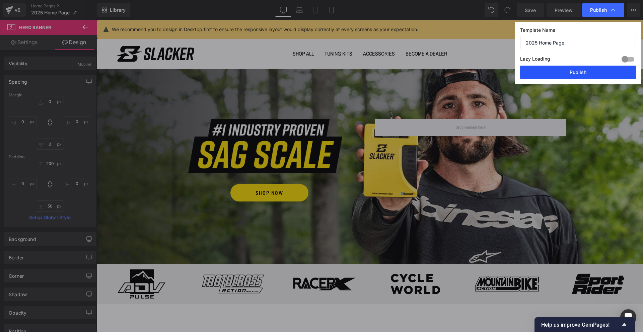
click at [589, 72] on button "Publish" at bounding box center [578, 72] width 116 height 13
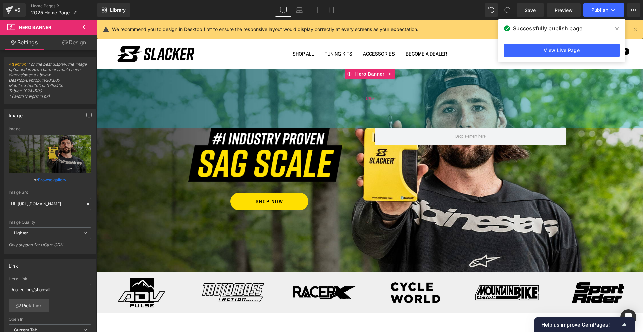
drag, startPoint x: 254, startPoint y: 81, endPoint x: 254, endPoint y: 90, distance: 8.7
click at [254, 90] on div "176px" at bounding box center [370, 98] width 546 height 59
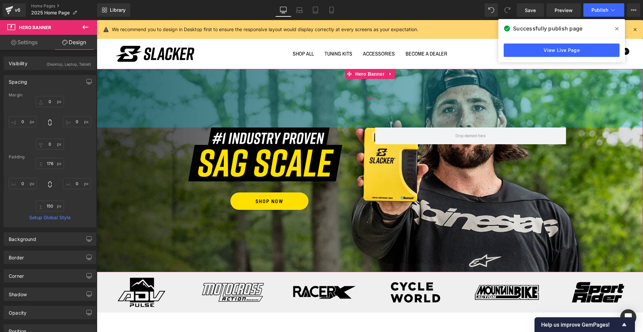
click at [254, 89] on div "175px" at bounding box center [370, 98] width 546 height 59
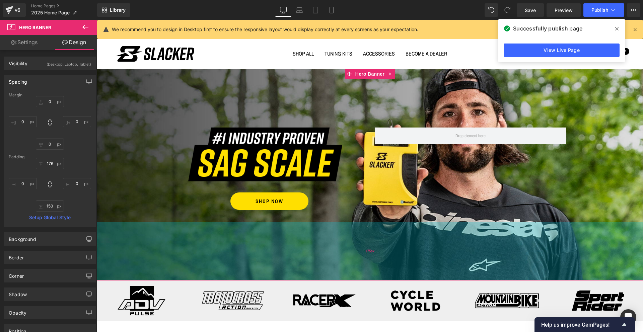
drag, startPoint x: 271, startPoint y: 239, endPoint x: 275, endPoint y: 248, distance: 9.6
click at [275, 248] on div "175px" at bounding box center [370, 251] width 546 height 59
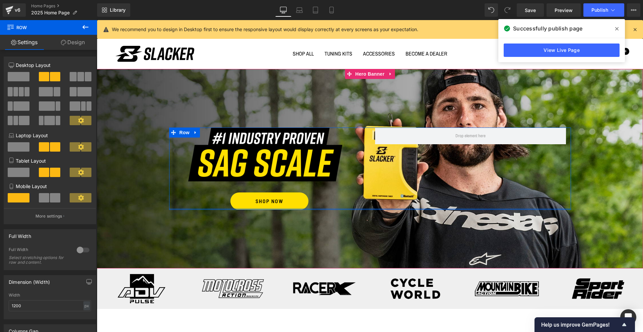
drag, startPoint x: 280, startPoint y: 218, endPoint x: 279, endPoint y: 204, distance: 14.8
click at [279, 204] on div "Image SHOP NOW Button 75px Row" at bounding box center [370, 169] width 402 height 83
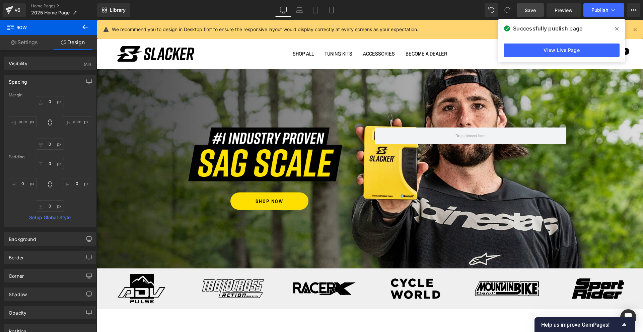
click at [532, 8] on span "Save" at bounding box center [530, 10] width 11 height 7
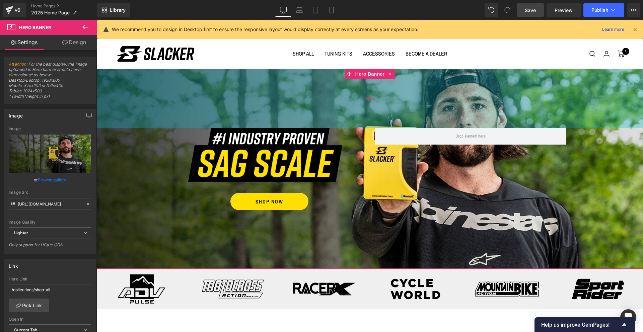
click at [378, 122] on div "176px" at bounding box center [370, 98] width 546 height 59
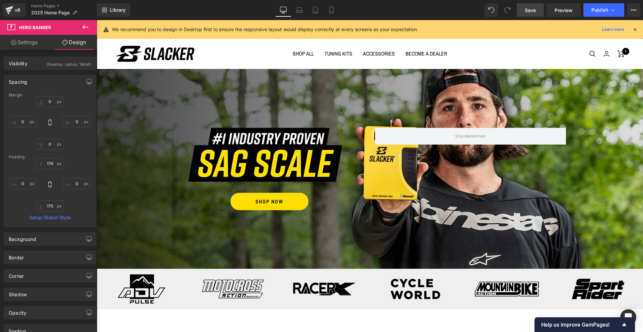
click at [534, 11] on span "Save" at bounding box center [530, 10] width 11 height 7
click at [296, 12] on link "Laptop" at bounding box center [292, 9] width 16 height 13
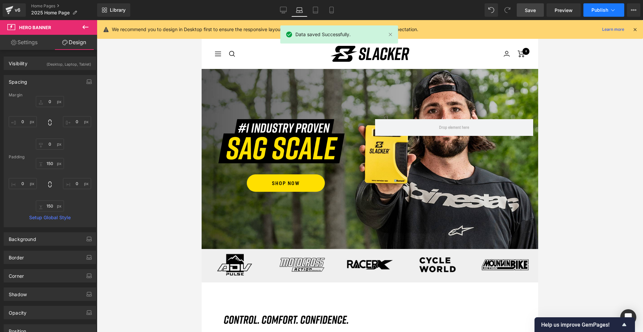
click at [608, 12] on button "Publish" at bounding box center [603, 9] width 41 height 13
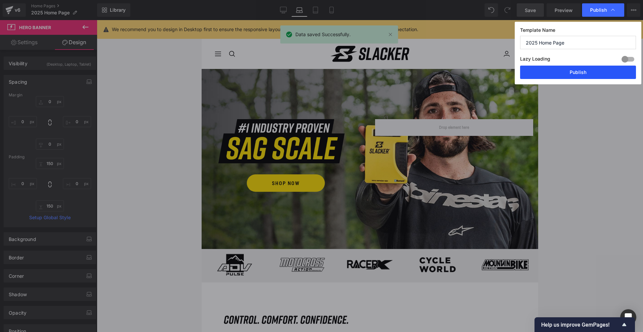
click at [572, 75] on button "Publish" at bounding box center [578, 72] width 116 height 13
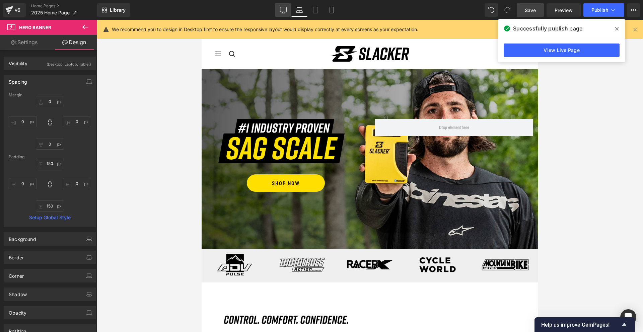
click at [283, 13] on icon at bounding box center [283, 10] width 7 height 7
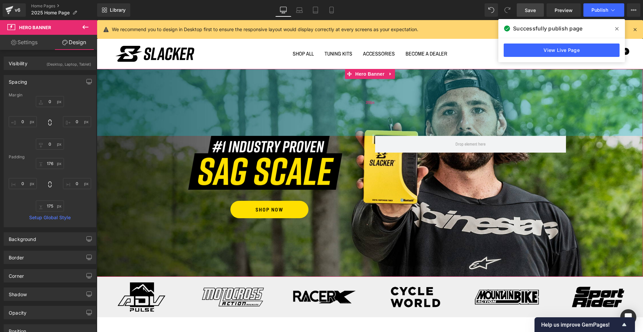
drag, startPoint x: 330, startPoint y: 95, endPoint x: 334, endPoint y: 101, distance: 7.2
click at [334, 101] on div "200px" at bounding box center [370, 102] width 546 height 67
click at [334, 102] on div "200px" at bounding box center [370, 102] width 546 height 67
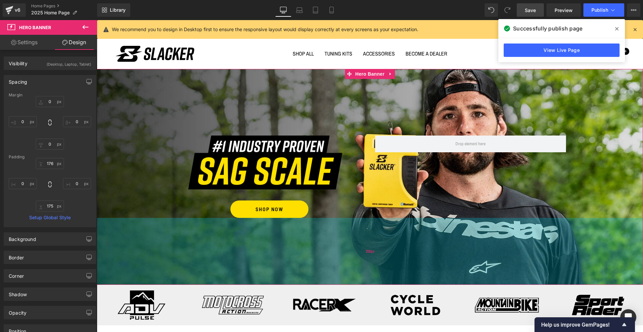
drag, startPoint x: 334, startPoint y: 229, endPoint x: 335, endPoint y: 236, distance: 7.6
click at [335, 236] on div "200px" at bounding box center [370, 251] width 546 height 67
click at [335, 237] on div "200px" at bounding box center [370, 251] width 546 height 67
click at [335, 236] on div "199px" at bounding box center [370, 251] width 546 height 67
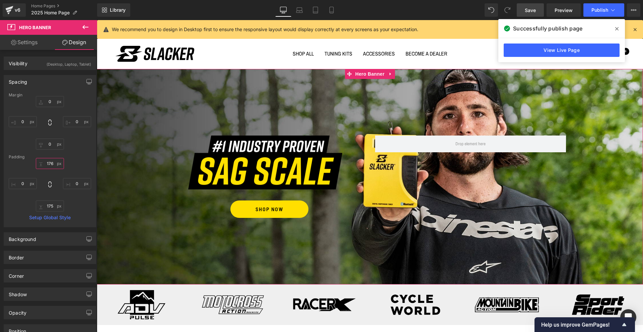
click at [47, 163] on input "176" at bounding box center [50, 163] width 28 height 11
type input "200"
click at [51, 205] on input "175" at bounding box center [50, 206] width 28 height 11
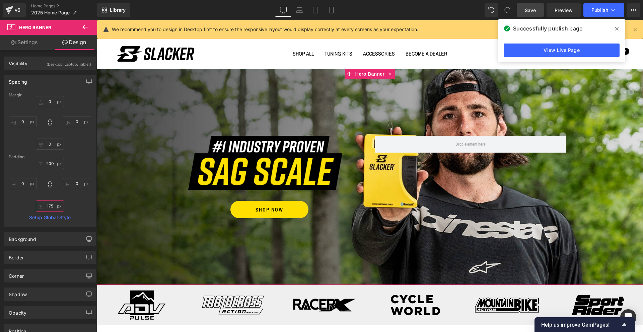
click at [51, 205] on input "175" at bounding box center [50, 206] width 28 height 11
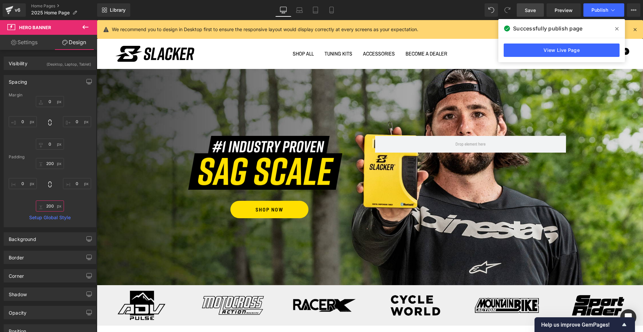
type input "200"
click at [531, 9] on span "Save" at bounding box center [530, 10] width 11 height 7
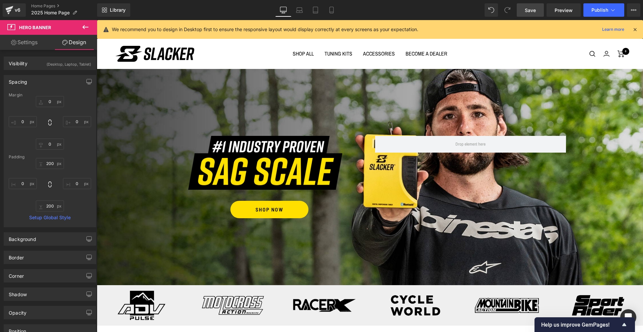
click at [533, 14] on link "Save" at bounding box center [530, 9] width 27 height 13
click at [610, 10] on icon at bounding box center [613, 10] width 7 height 7
click at [604, 12] on span "Publish" at bounding box center [600, 9] width 17 height 5
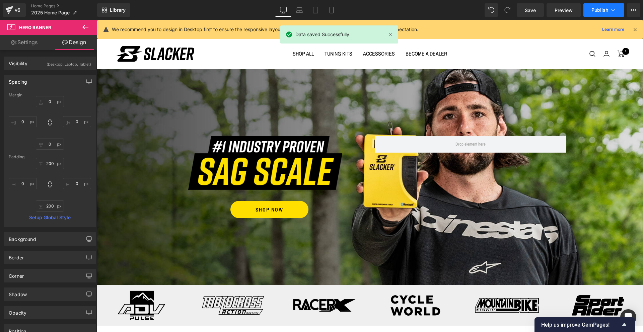
click at [613, 13] on icon at bounding box center [613, 10] width 7 height 7
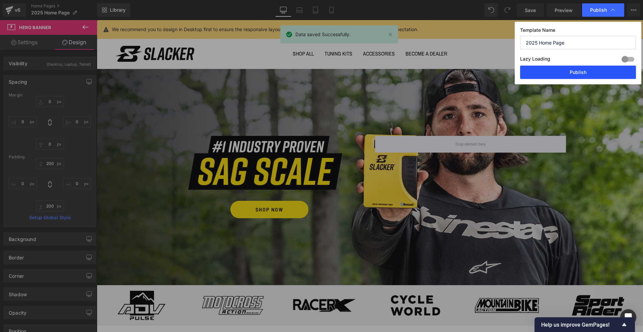
click at [571, 73] on button "Publish" at bounding box center [578, 72] width 116 height 13
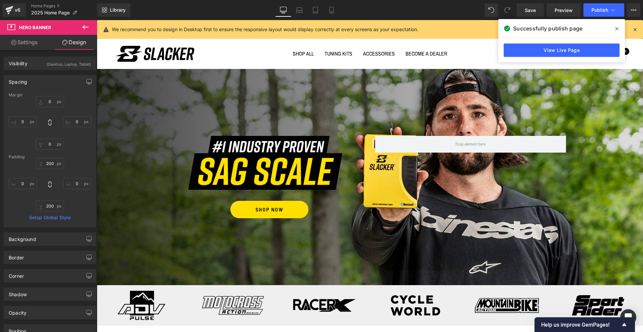
click at [618, 28] on icon at bounding box center [616, 28] width 3 height 5
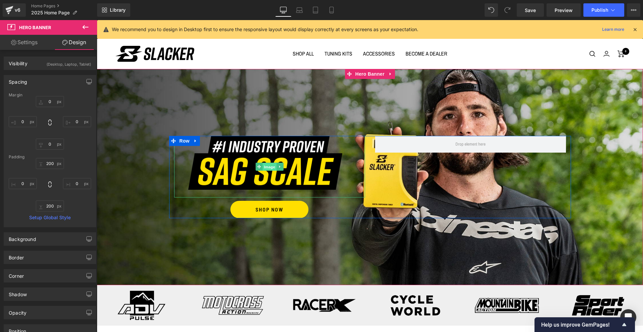
click at [266, 166] on span "Image" at bounding box center [270, 167] width 14 height 8
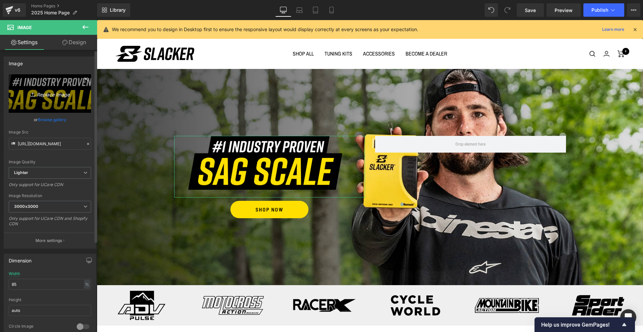
click at [83, 79] on icon at bounding box center [86, 79] width 8 height 8
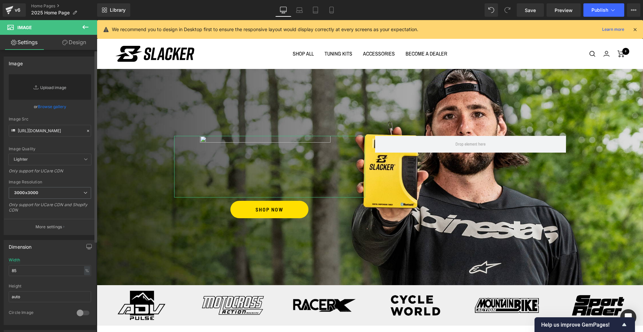
scroll to position [1, 0]
click at [57, 91] on link "Replace Image" at bounding box center [50, 85] width 82 height 25
type input "C:\fakepath\ridebetter.ridesmarter.png"
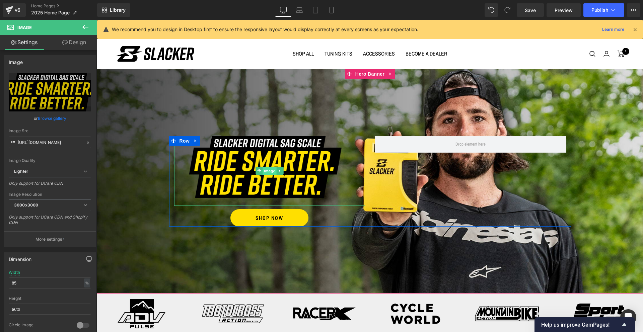
click at [274, 169] on span "Image" at bounding box center [270, 171] width 14 height 8
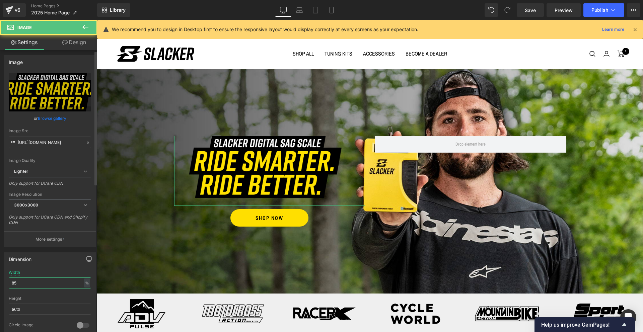
click at [41, 280] on input "85" at bounding box center [50, 283] width 82 height 11
type input "95"
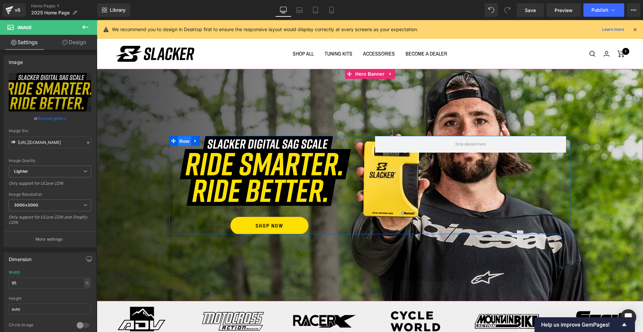
click at [186, 141] on span "Row" at bounding box center [184, 141] width 13 height 10
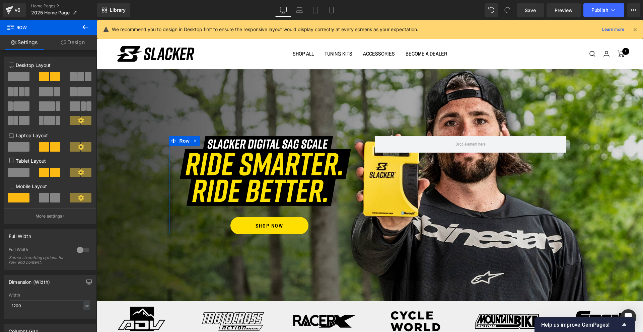
drag, startPoint x: 75, startPoint y: 45, endPoint x: 26, endPoint y: 81, distance: 60.1
click at [74, 46] on link "Design" at bounding box center [73, 42] width 49 height 15
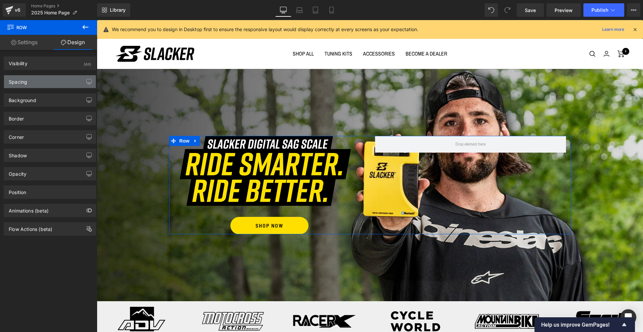
click at [26, 82] on div "Spacing" at bounding box center [18, 79] width 18 height 9
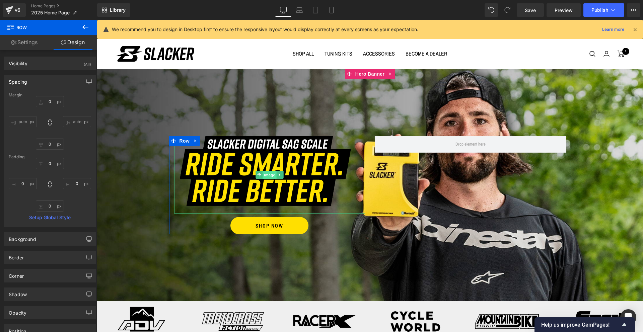
click at [268, 176] on span "Image" at bounding box center [270, 175] width 14 height 8
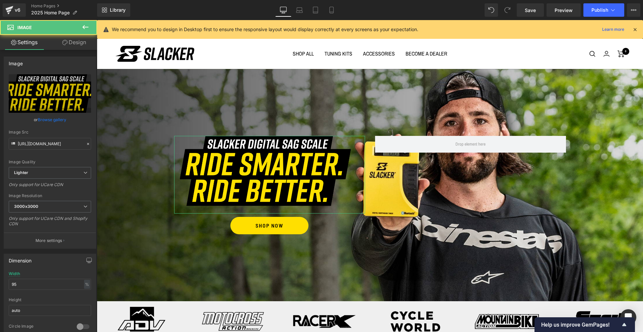
click at [73, 42] on link "Design" at bounding box center [74, 42] width 49 height 15
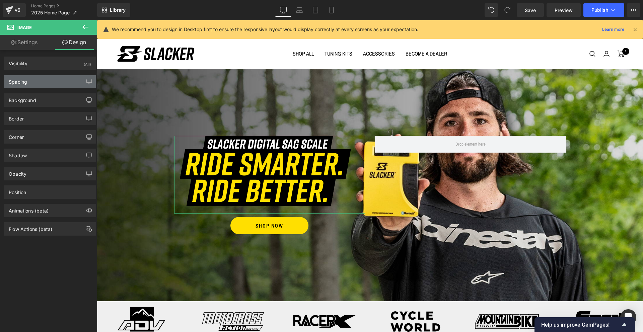
click at [36, 86] on div "Spacing" at bounding box center [50, 81] width 92 height 13
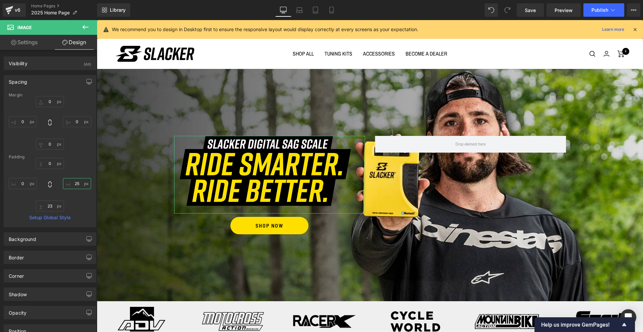
click at [77, 183] on input "25" at bounding box center [77, 183] width 28 height 11
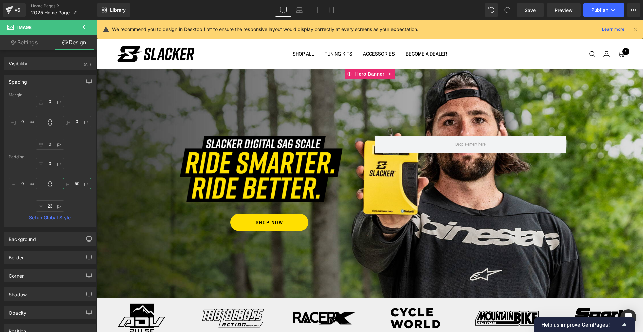
type input "5"
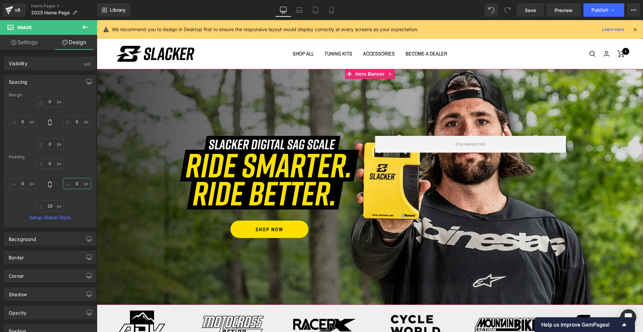
type input "0"
click at [599, 169] on span "Image SHOP NOW [GEOGRAPHIC_DATA]" at bounding box center [370, 187] width 546 height 102
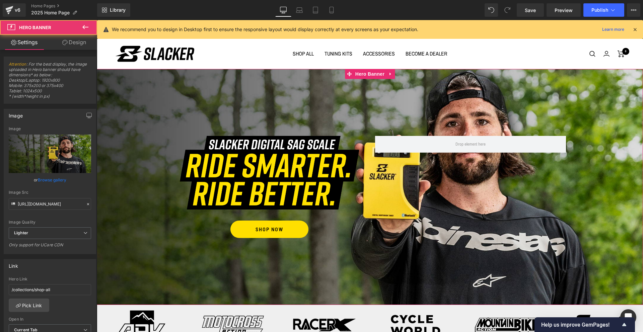
scroll to position [12, 0]
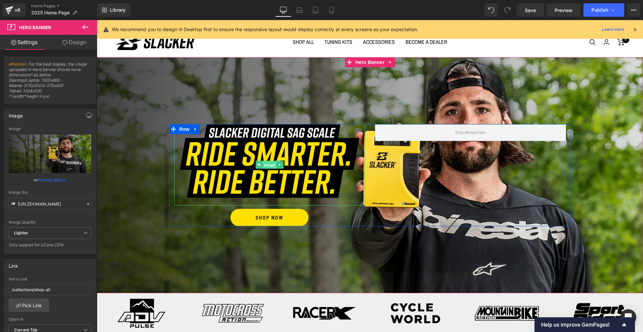
click at [271, 164] on span "Image" at bounding box center [270, 165] width 14 height 8
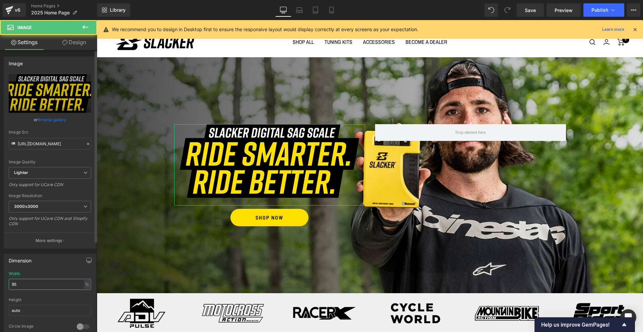
click at [32, 281] on input "95" at bounding box center [50, 284] width 82 height 11
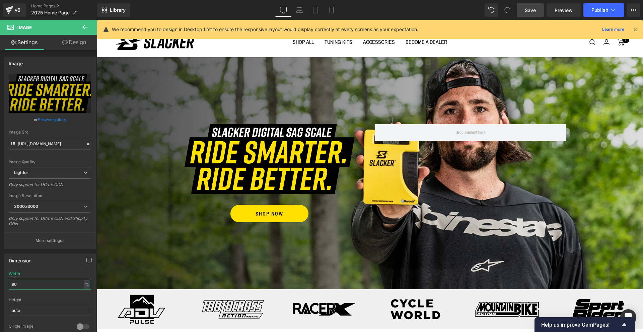
type input "90"
click at [532, 11] on span "Save" at bounding box center [530, 10] width 11 height 7
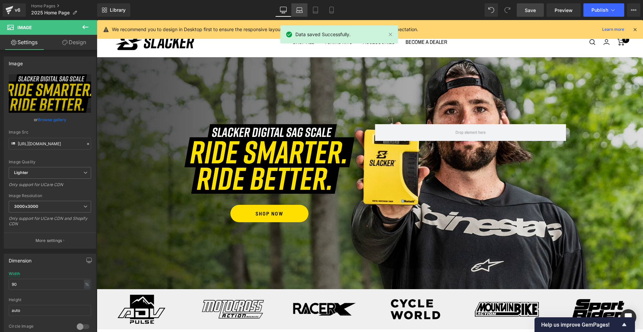
click at [300, 11] on icon at bounding box center [299, 12] width 6 height 2
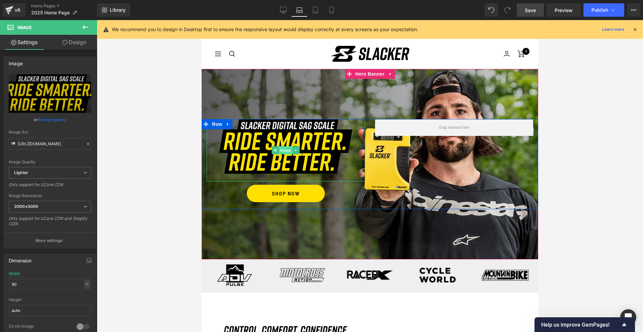
click at [285, 149] on span "Image" at bounding box center [286, 150] width 14 height 8
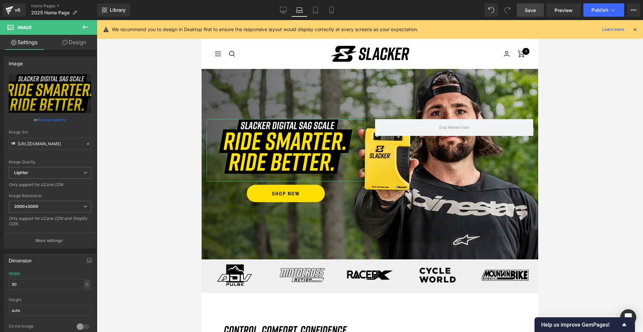
click at [76, 48] on link "Design" at bounding box center [74, 42] width 49 height 15
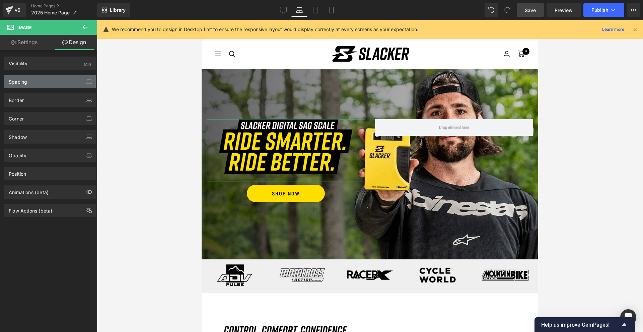
click at [35, 82] on div "Spacing" at bounding box center [50, 81] width 92 height 13
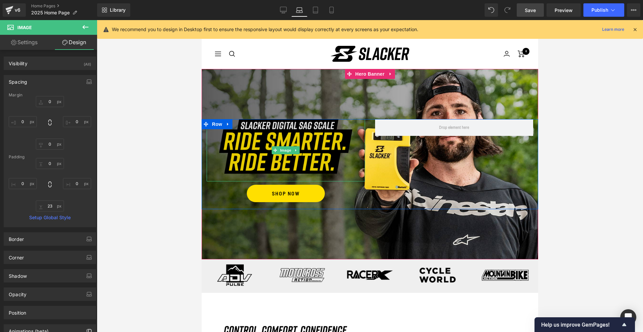
click at [298, 176] on img at bounding box center [285, 150] width 135 height 62
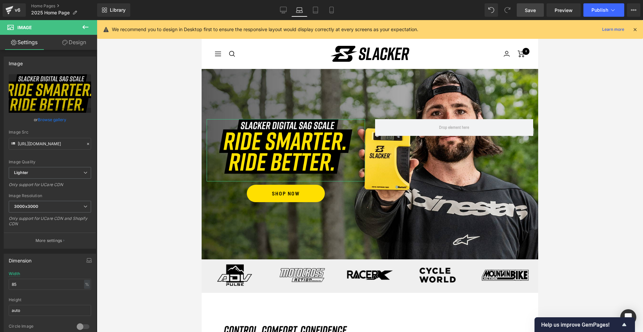
click at [76, 40] on link "Design" at bounding box center [74, 42] width 49 height 15
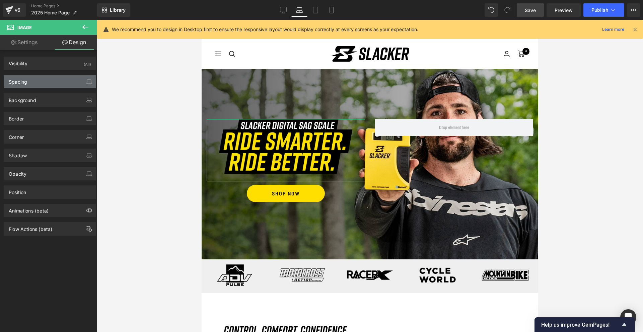
click at [55, 85] on div "Spacing" at bounding box center [50, 81] width 92 height 13
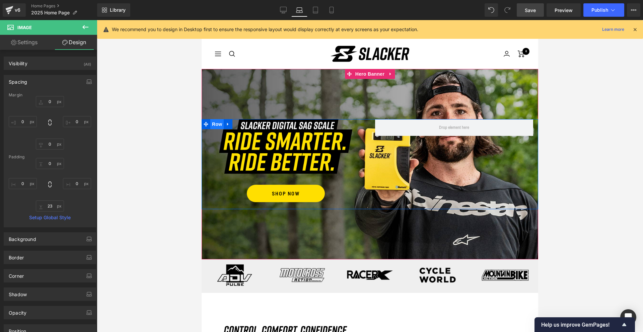
click at [218, 124] on span "Row" at bounding box center [216, 124] width 13 height 10
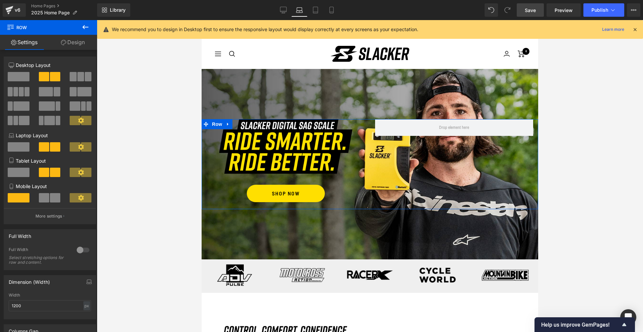
click at [75, 42] on link "Design" at bounding box center [73, 42] width 49 height 15
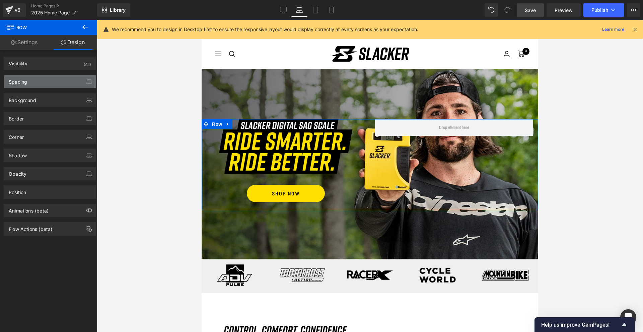
click at [45, 87] on div "Spacing" at bounding box center [50, 81] width 92 height 13
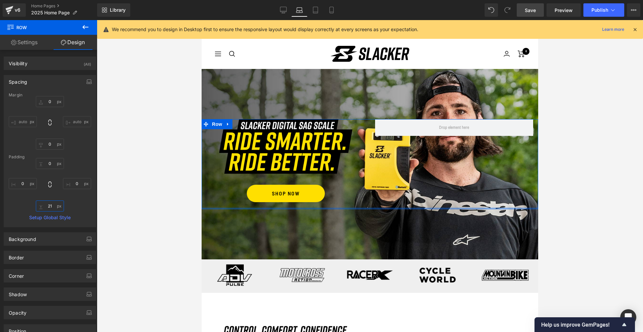
click at [50, 206] on input "21" at bounding box center [50, 206] width 28 height 11
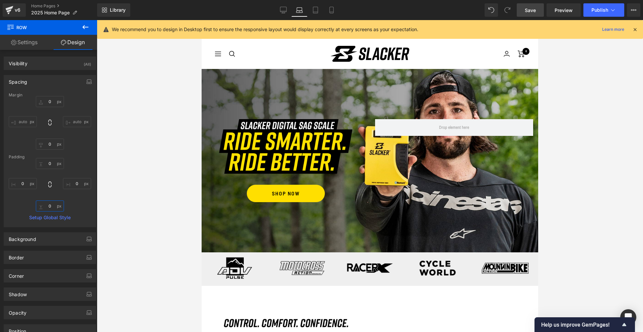
type input "0"
click at [621, 141] on div at bounding box center [370, 176] width 546 height 312
click at [318, 13] on icon at bounding box center [315, 10] width 5 height 6
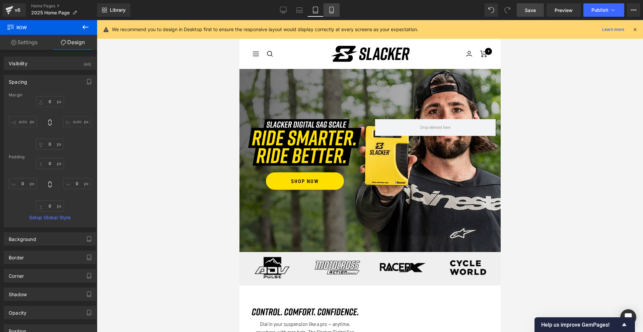
click at [333, 11] on icon at bounding box center [331, 10] width 7 height 7
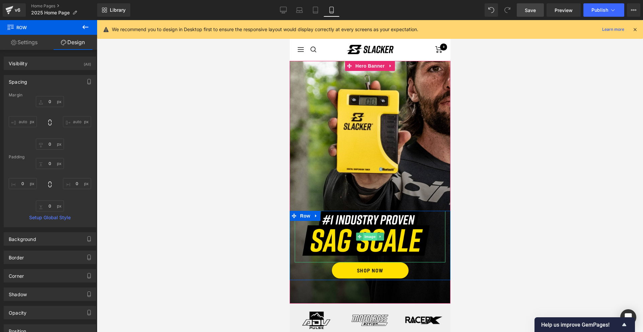
click at [370, 237] on span "Image" at bounding box center [370, 237] width 14 height 8
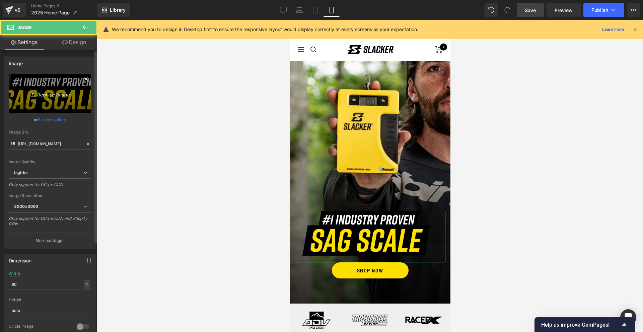
click at [57, 92] on icon "Replace Image" at bounding box center [50, 93] width 54 height 8
type input "C:\fakepath\ridebetter.ridesmarter.png"
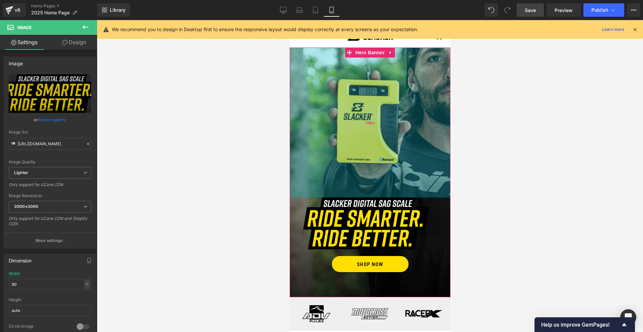
scroll to position [14, 0]
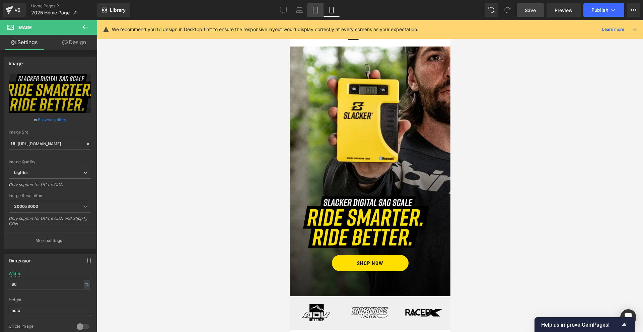
drag, startPoint x: 28, startPoint y: 21, endPoint x: 318, endPoint y: 11, distance: 289.9
click at [318, 11] on icon at bounding box center [315, 10] width 5 height 6
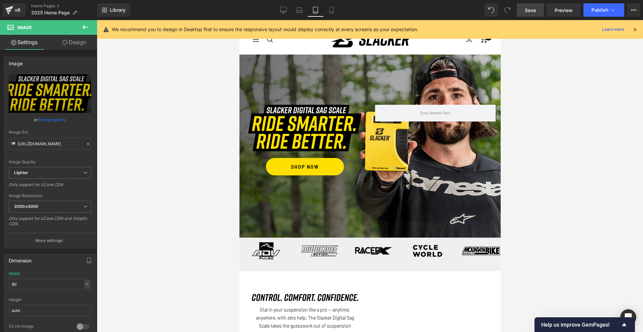
scroll to position [0, 0]
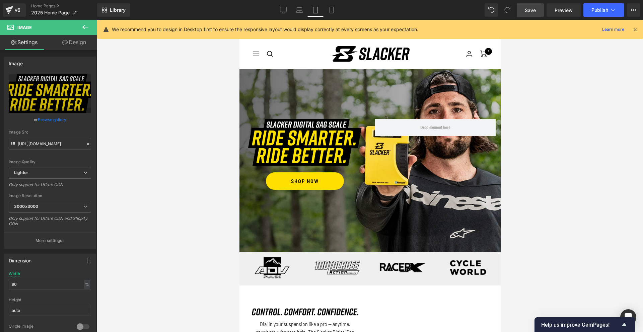
click at [529, 12] on span "Save" at bounding box center [530, 10] width 11 height 7
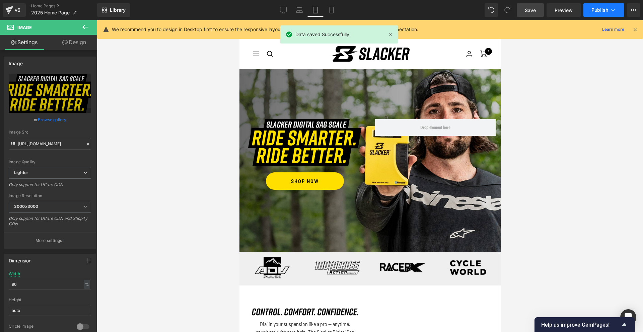
click at [604, 6] on button "Publish" at bounding box center [603, 9] width 41 height 13
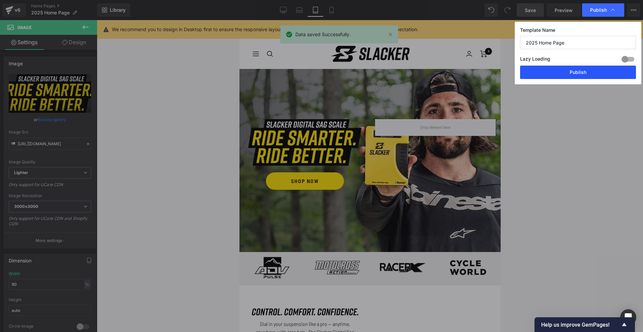
click at [570, 75] on button "Publish" at bounding box center [578, 72] width 116 height 13
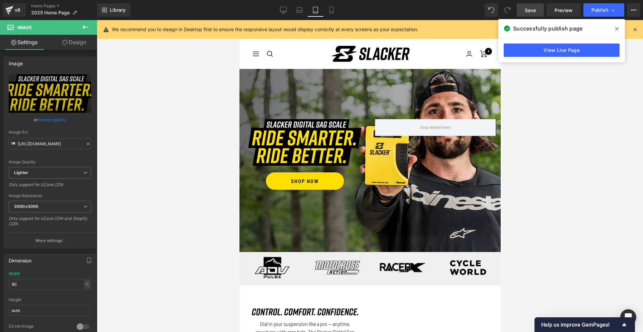
click at [617, 30] on icon at bounding box center [616, 28] width 3 height 5
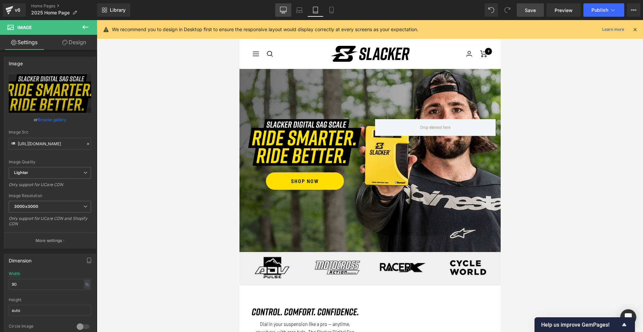
click at [283, 7] on icon at bounding box center [283, 10] width 7 height 7
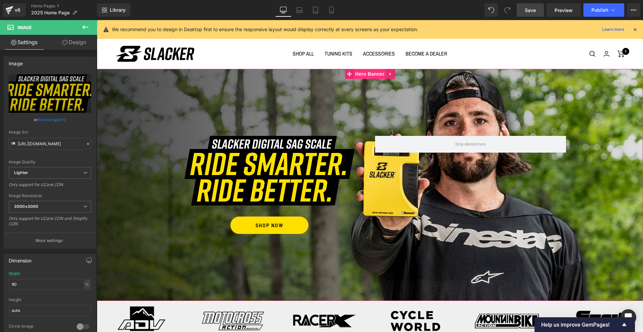
click at [363, 75] on span "Hero Banner" at bounding box center [370, 74] width 32 height 10
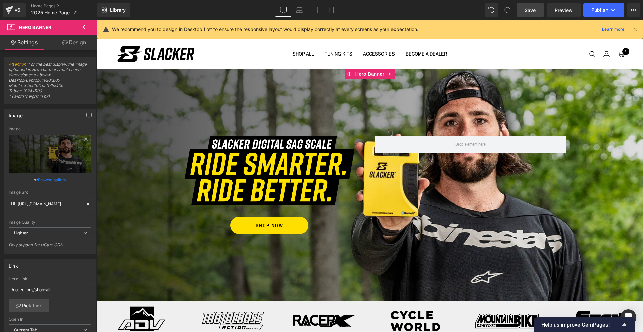
click at [82, 140] on icon at bounding box center [86, 139] width 8 height 8
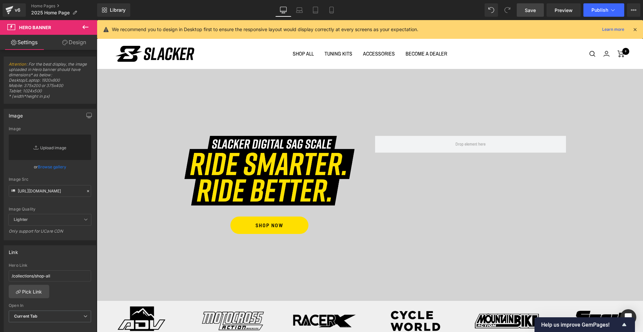
click at [46, 147] on link "Replace Image" at bounding box center [50, 147] width 82 height 25
click at [54, 148] on link "Replace Image" at bounding box center [50, 147] width 82 height 25
type input "C:\fakepath\Slacker-Hompage-Header25_Desktop 2.jpg"
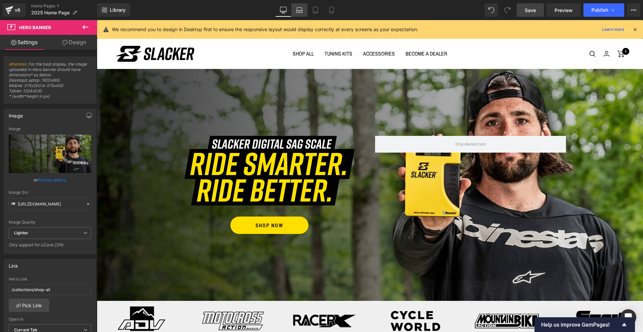
click at [296, 13] on link "Laptop" at bounding box center [299, 9] width 16 height 13
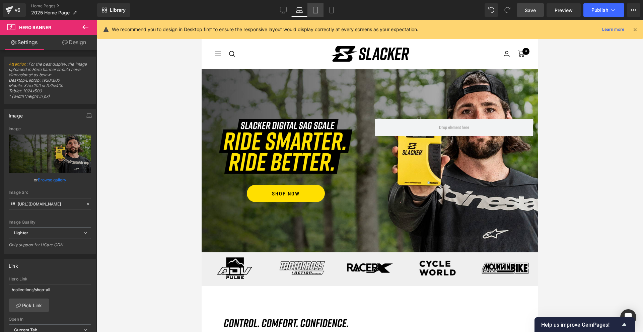
click at [318, 12] on icon at bounding box center [315, 12] width 5 height 0
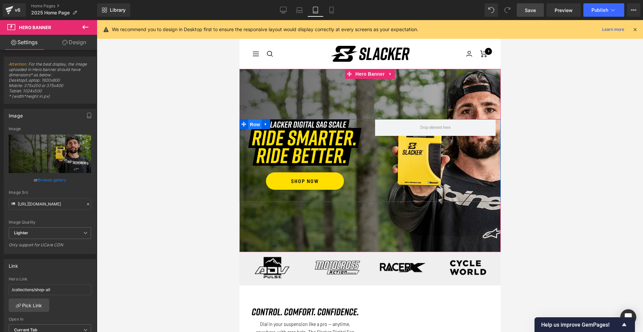
click at [256, 125] on span "Row" at bounding box center [254, 125] width 13 height 10
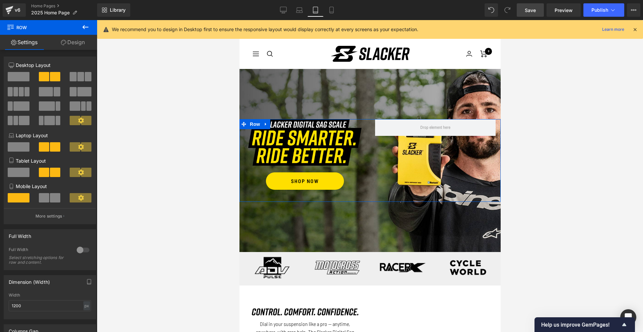
click at [78, 43] on link "Design" at bounding box center [73, 42] width 49 height 15
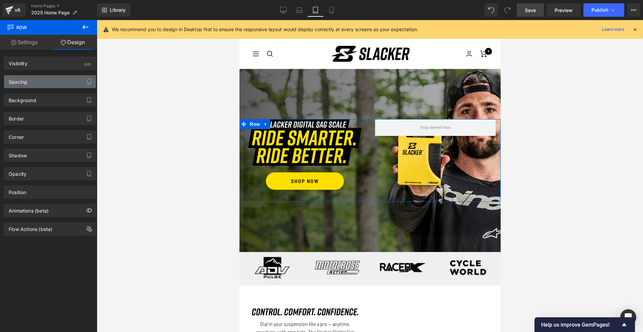
click at [45, 82] on div "Spacing" at bounding box center [50, 81] width 92 height 13
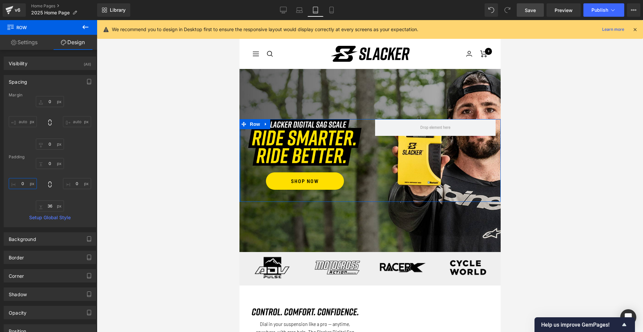
click at [21, 183] on input "0" at bounding box center [23, 183] width 28 height 11
type input "50"
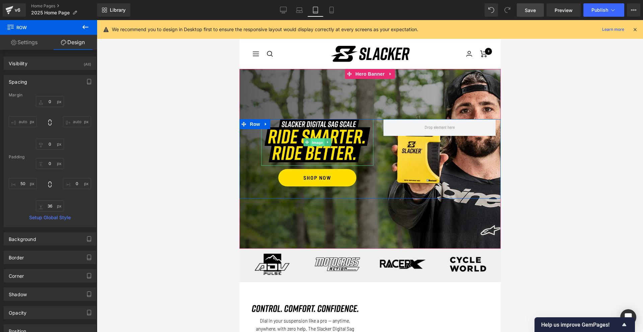
click at [318, 144] on span "Image" at bounding box center [317, 143] width 14 height 8
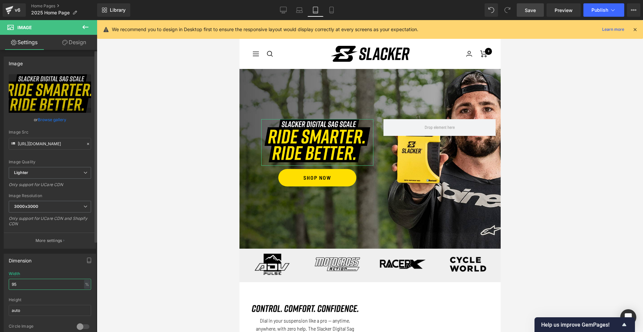
click at [39, 288] on input "95" at bounding box center [50, 284] width 82 height 11
click at [39, 287] on input "95" at bounding box center [50, 284] width 82 height 11
type input "100"
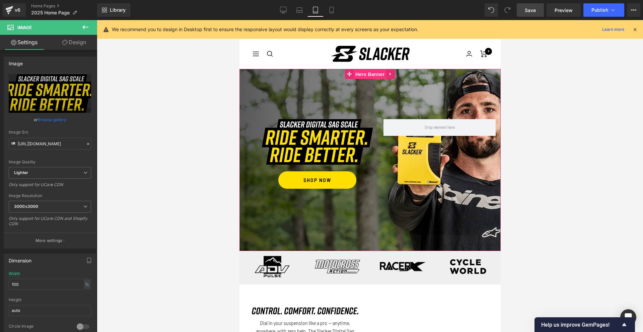
click at [370, 76] on span "Hero Banner" at bounding box center [369, 74] width 32 height 10
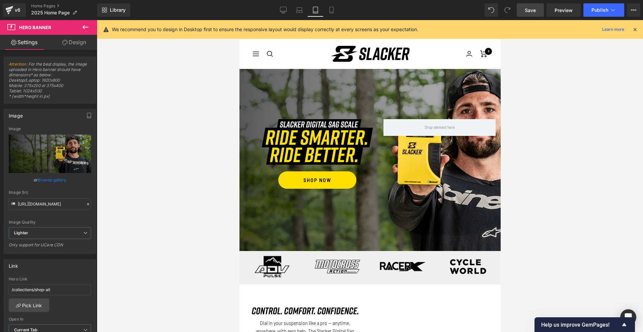
click at [561, 163] on div at bounding box center [370, 176] width 546 height 312
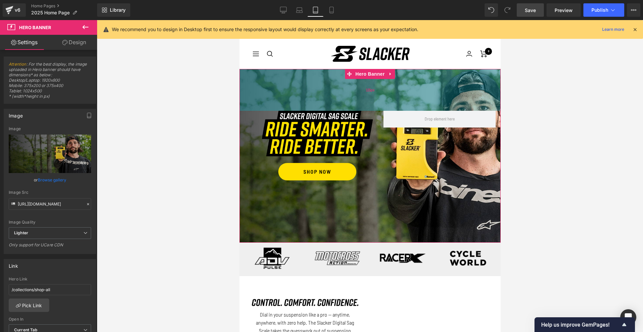
drag, startPoint x: 369, startPoint y: 108, endPoint x: 364, endPoint y: 100, distance: 10.1
click at [364, 100] on div "125px" at bounding box center [369, 90] width 261 height 42
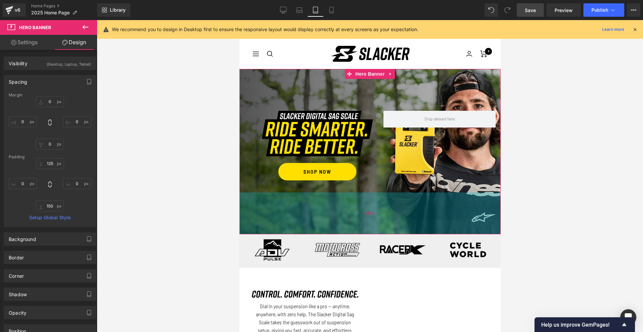
drag, startPoint x: 372, startPoint y: 203, endPoint x: 367, endPoint y: 194, distance: 9.9
click at [367, 194] on div "125px" at bounding box center [369, 214] width 261 height 42
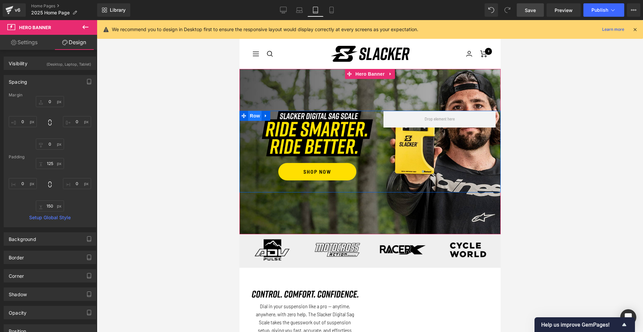
click at [256, 118] on span "Row" at bounding box center [254, 116] width 13 height 10
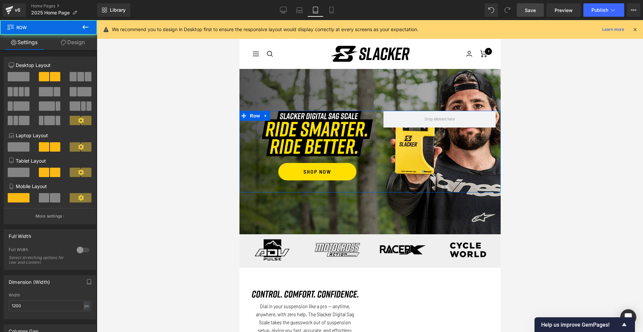
click at [83, 44] on link "Design" at bounding box center [73, 42] width 49 height 15
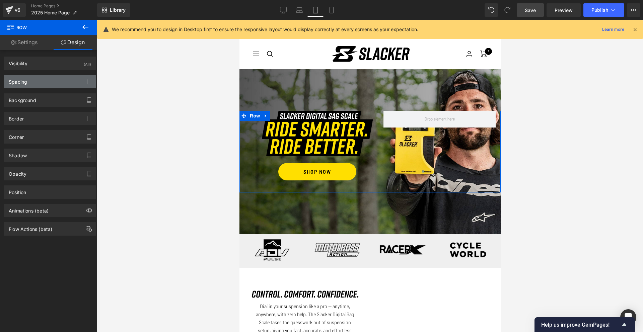
click at [35, 78] on div "Spacing" at bounding box center [50, 81] width 92 height 13
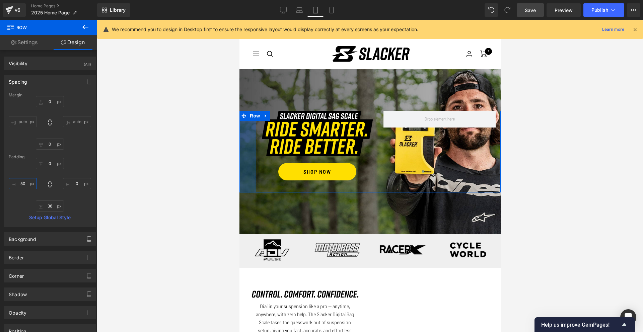
click at [23, 187] on input "50" at bounding box center [23, 183] width 28 height 11
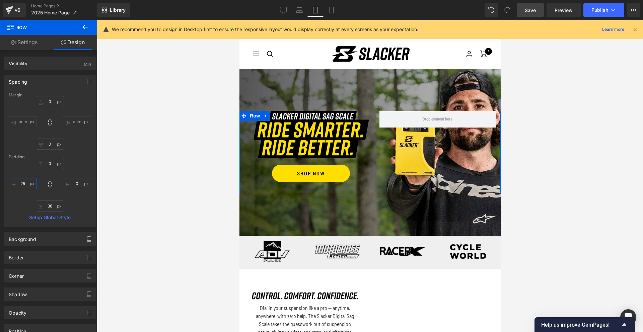
type input "2"
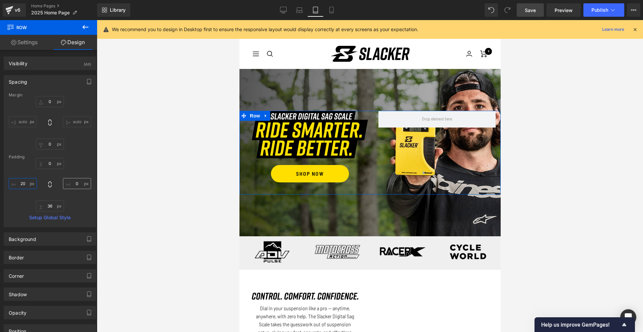
type input "20"
click at [73, 186] on input "0" at bounding box center [77, 183] width 28 height 11
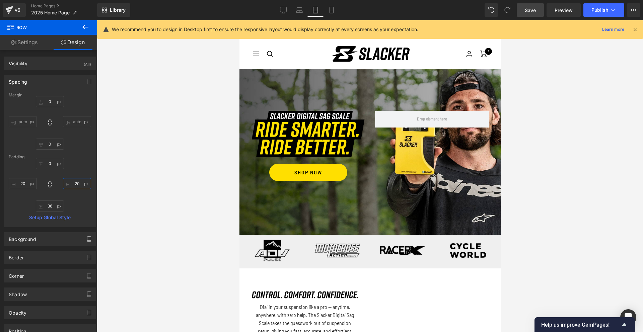
type input "2"
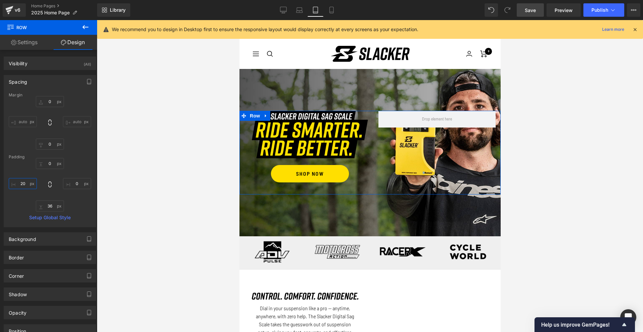
click at [22, 182] on input "20" at bounding box center [23, 183] width 28 height 11
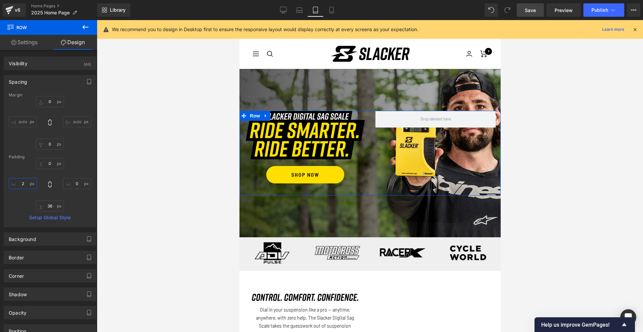
type input "25"
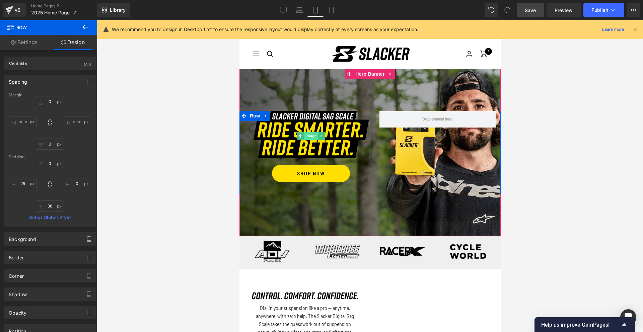
click at [314, 137] on span "Image" at bounding box center [311, 136] width 14 height 8
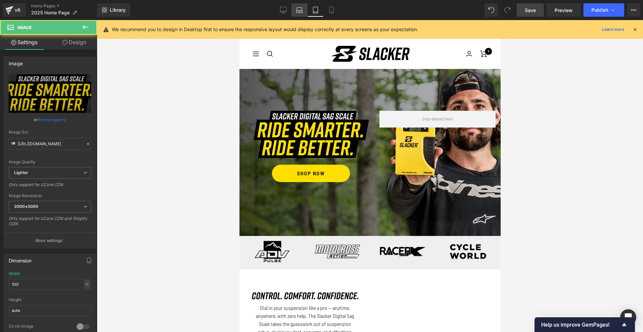
click at [292, 10] on link "Laptop" at bounding box center [299, 9] width 16 height 13
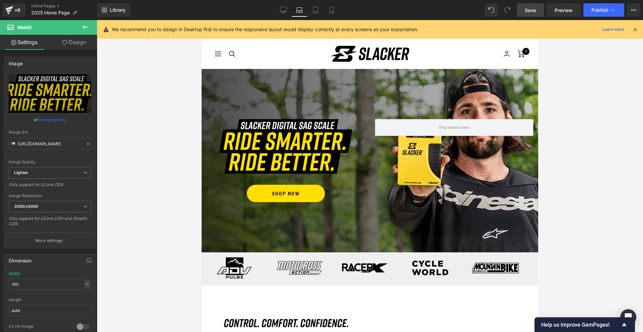
scroll to position [8, 0]
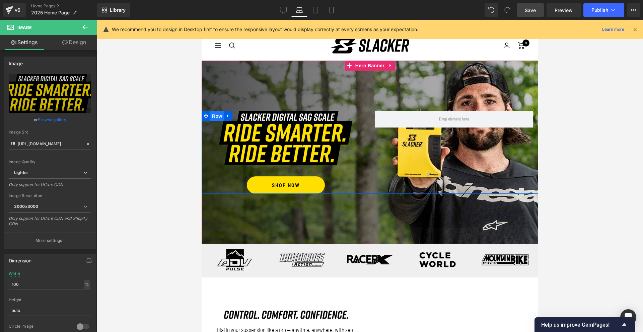
click at [216, 116] on span "Row" at bounding box center [216, 116] width 13 height 10
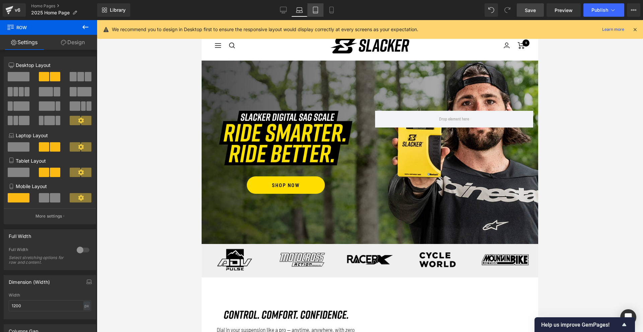
click at [314, 9] on icon at bounding box center [315, 10] width 7 height 7
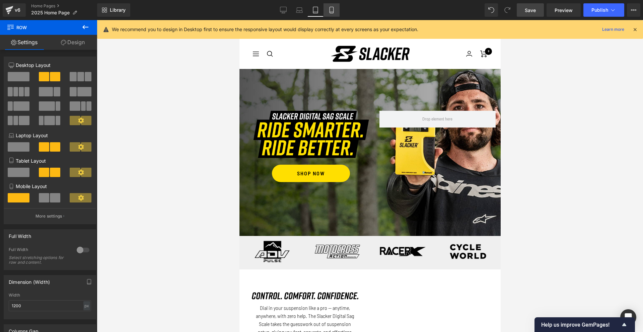
click at [333, 11] on icon at bounding box center [331, 10] width 7 height 7
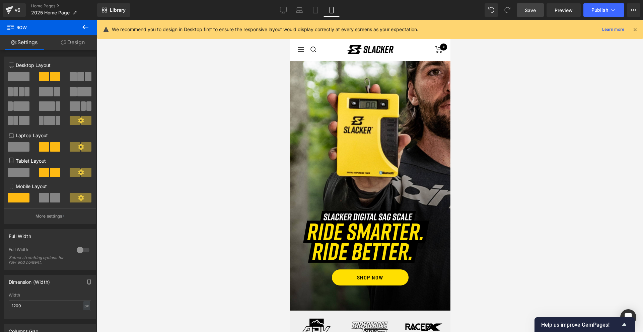
click at [526, 13] on span "Save" at bounding box center [530, 10] width 11 height 7
click at [606, 11] on span "Publish" at bounding box center [600, 9] width 17 height 5
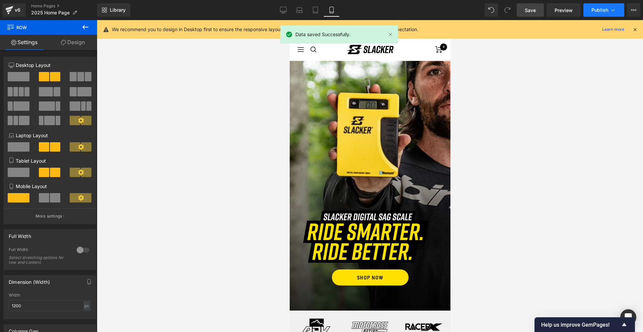
click at [602, 11] on span "Publish" at bounding box center [600, 9] width 17 height 5
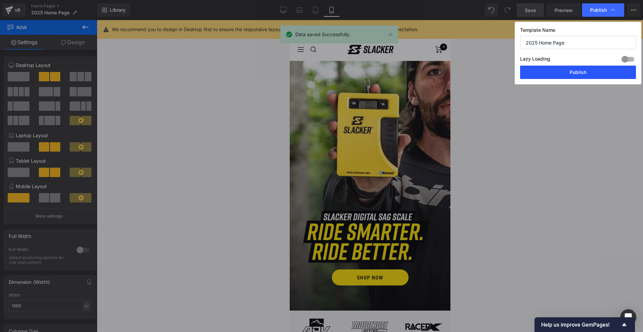
click at [582, 72] on button "Publish" at bounding box center [578, 72] width 116 height 13
